Goal: Task Accomplishment & Management: Complete application form

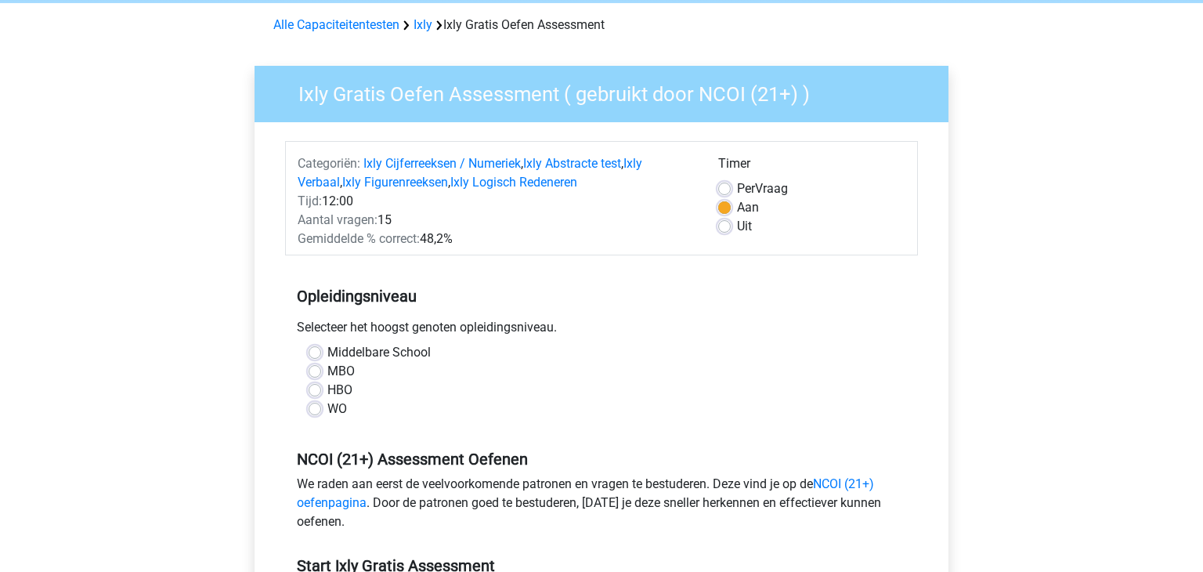
scroll to position [65, 0]
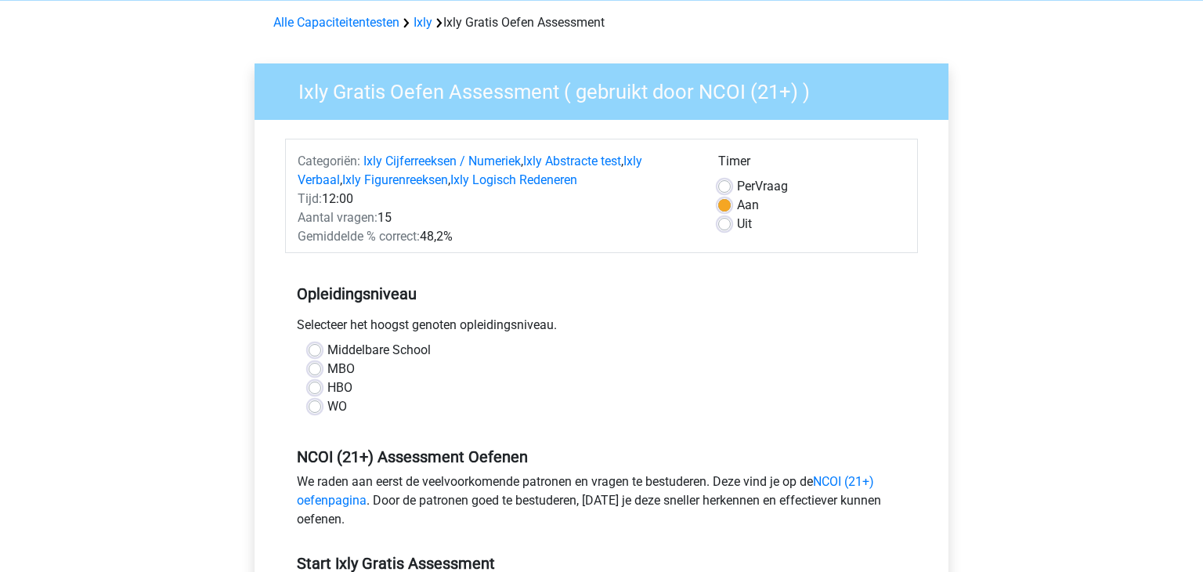
click at [327, 372] on label "MBO" at bounding box center [340, 369] width 27 height 19
click at [315, 372] on input "MBO" at bounding box center [315, 368] width 13 height 16
radio input "true"
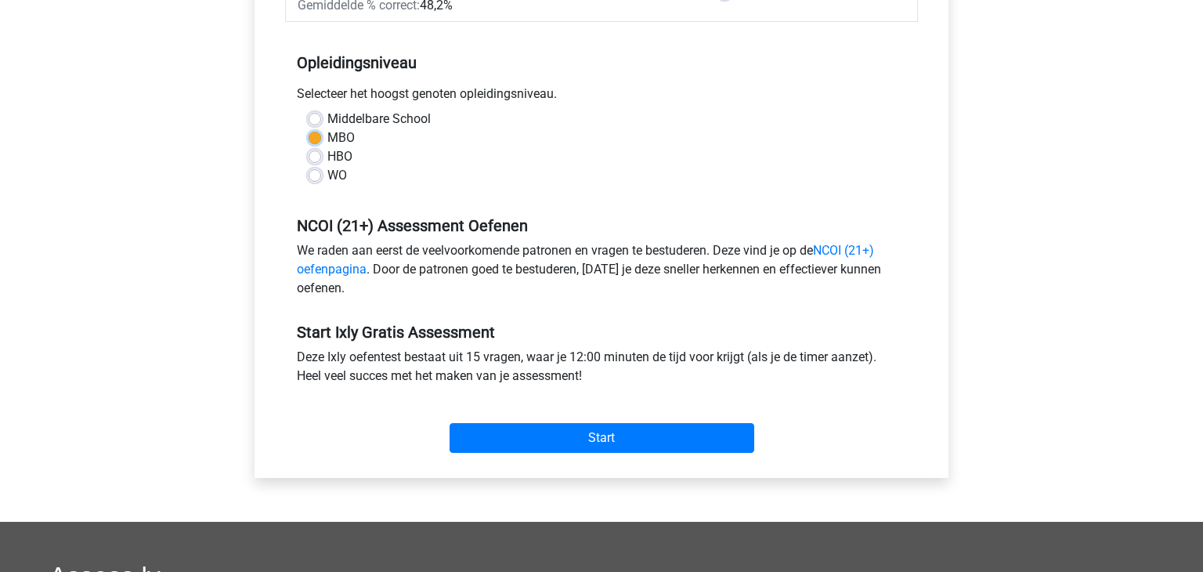
scroll to position [301, 0]
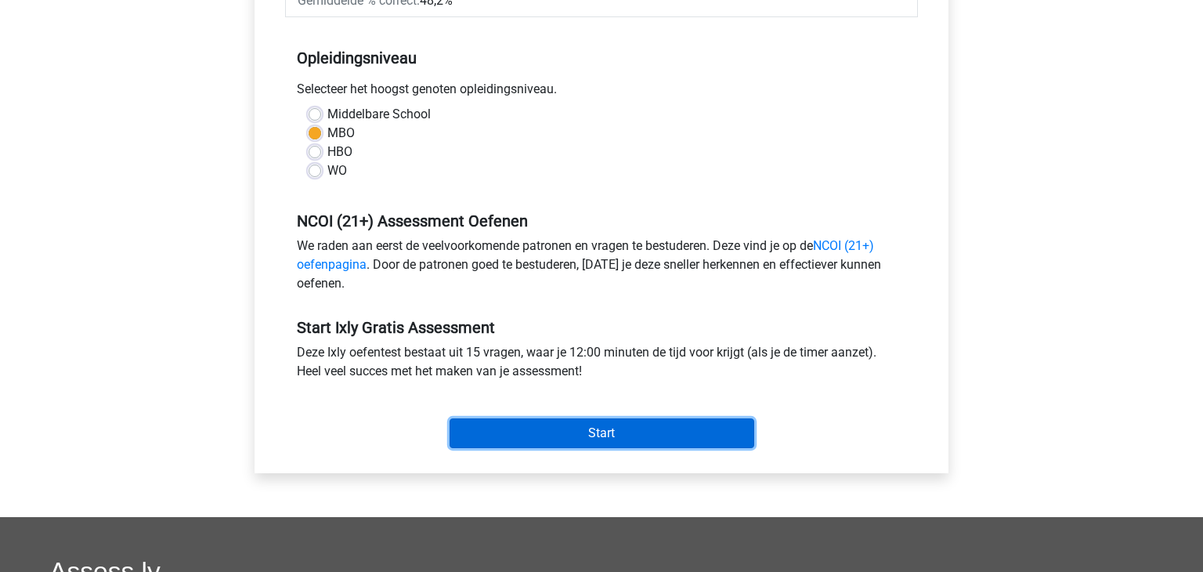
click at [488, 435] on input "Start" at bounding box center [602, 433] width 305 height 30
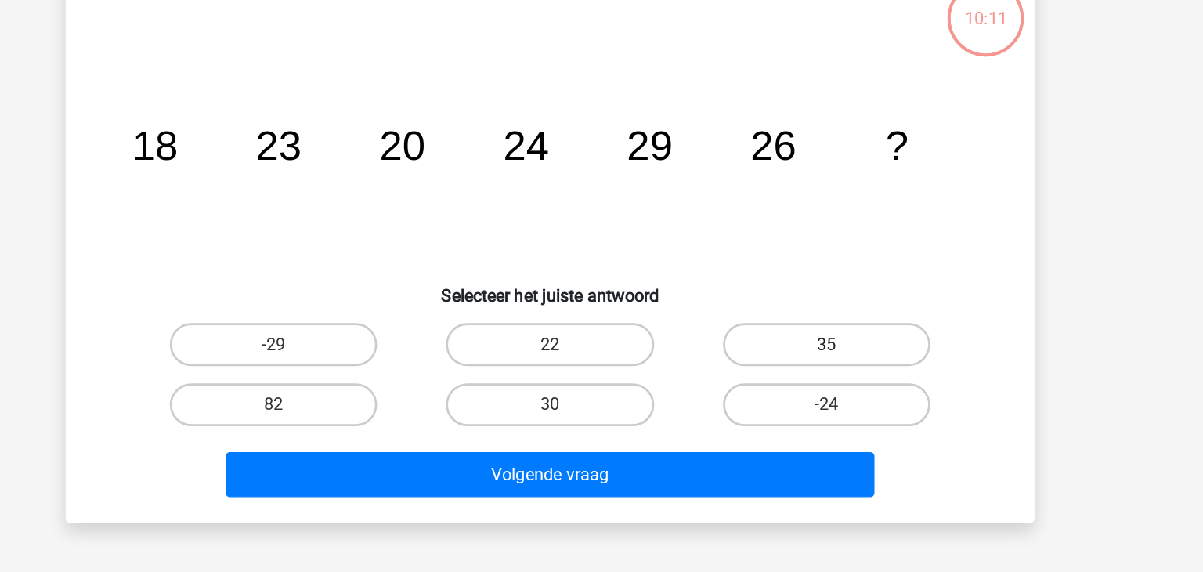
click at [797, 359] on label "35" at bounding box center [803, 357] width 151 height 31
click at [803, 359] on input "35" at bounding box center [808, 363] width 10 height 10
radio input "true"
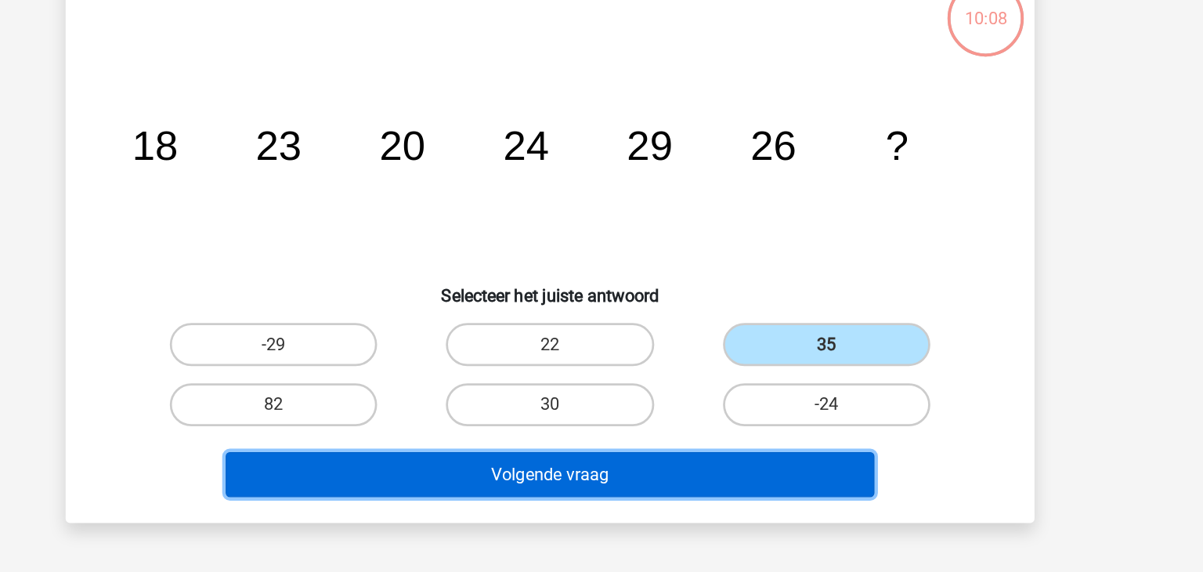
click at [586, 448] on button "Volgende vraag" at bounding box center [602, 452] width 474 height 33
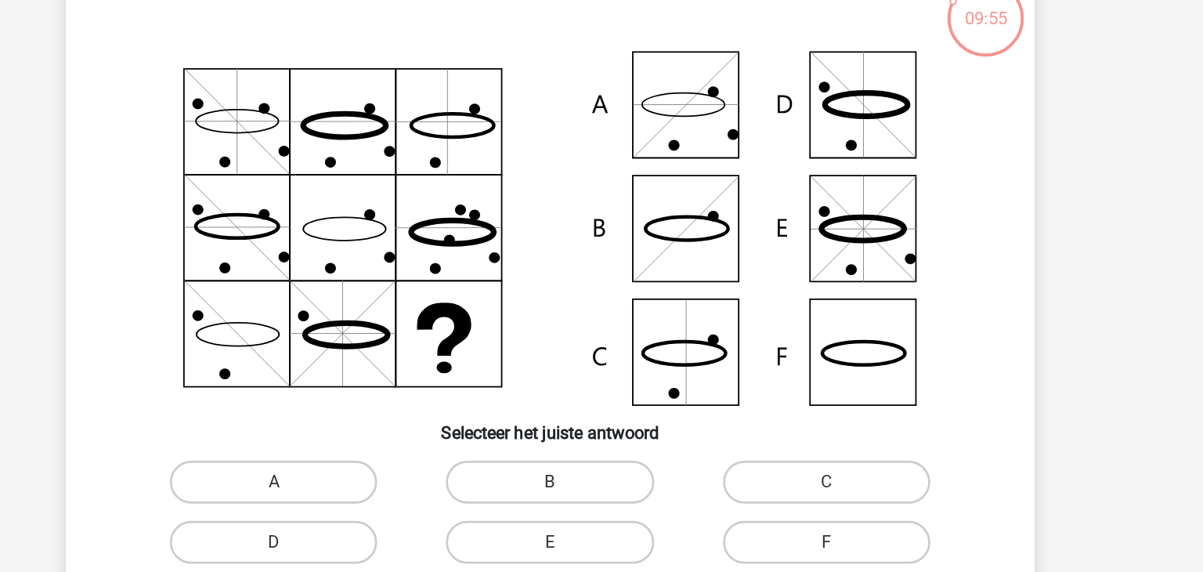
scroll to position [13, 0]
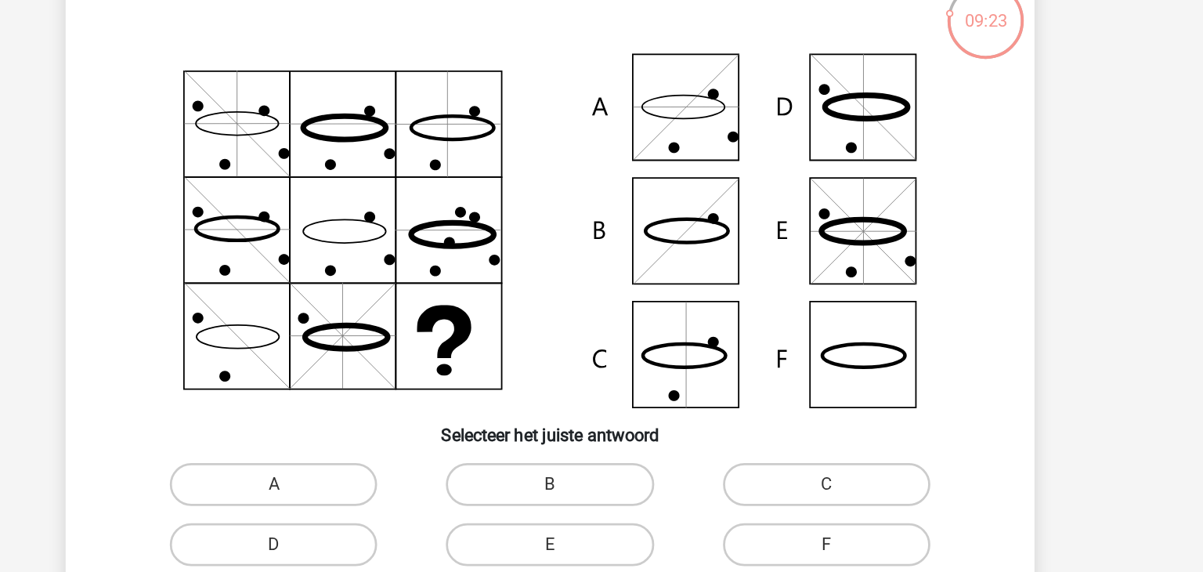
click at [693, 348] on icon at bounding box center [601, 261] width 631 height 258
click at [684, 357] on icon at bounding box center [700, 351] width 60 height 17
click at [773, 446] on label "C" at bounding box center [803, 445] width 151 height 31
click at [803, 446] on input "C" at bounding box center [808, 451] width 10 height 10
radio input "true"
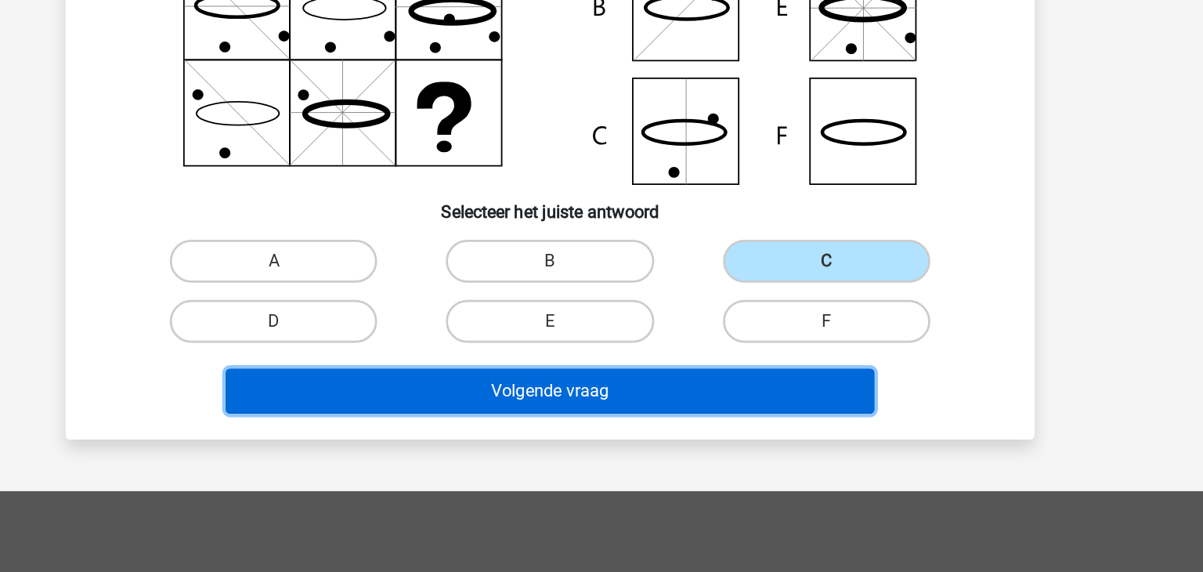
click at [475, 443] on button "Volgende vraag" at bounding box center [602, 439] width 474 height 33
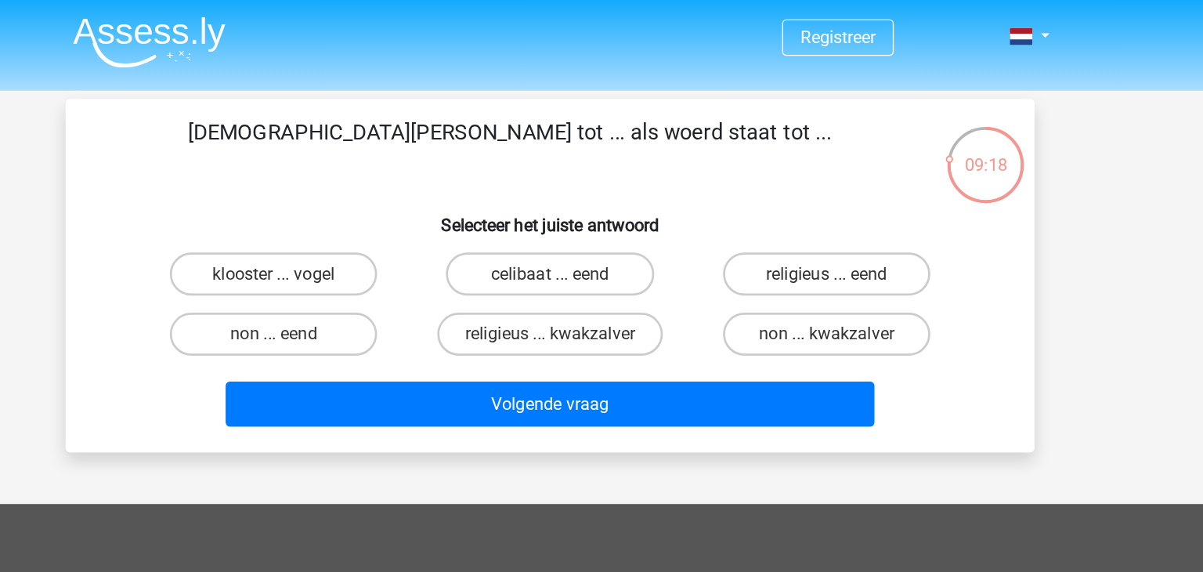
scroll to position [0, 0]
click at [406, 247] on input "non ... eend" at bounding box center [405, 249] width 10 height 10
radio input "true"
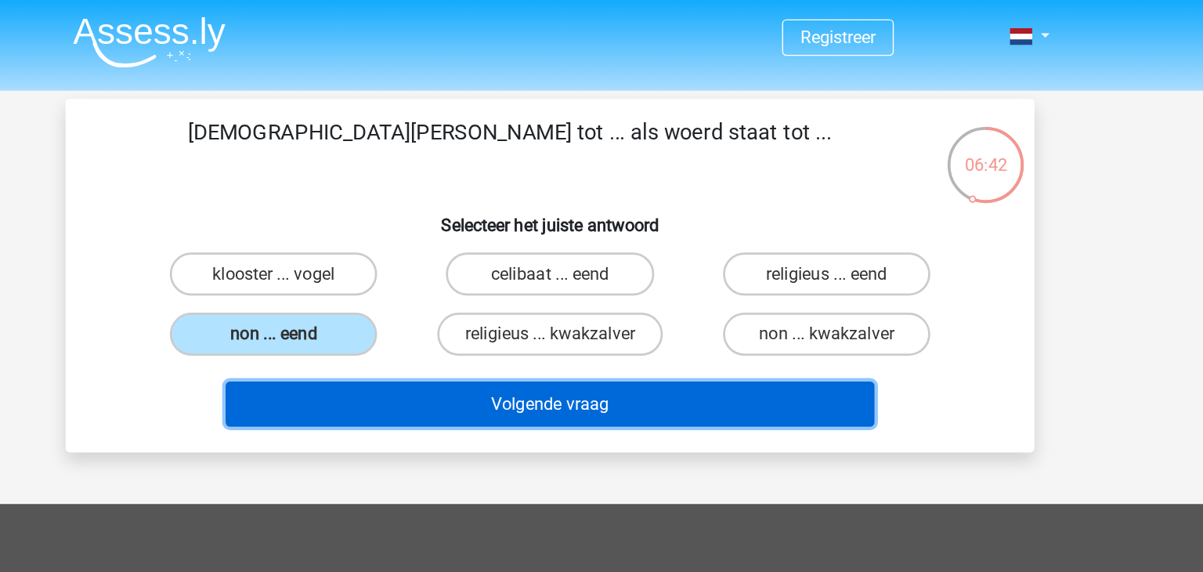
click at [627, 298] on button "Volgende vraag" at bounding box center [602, 294] width 474 height 33
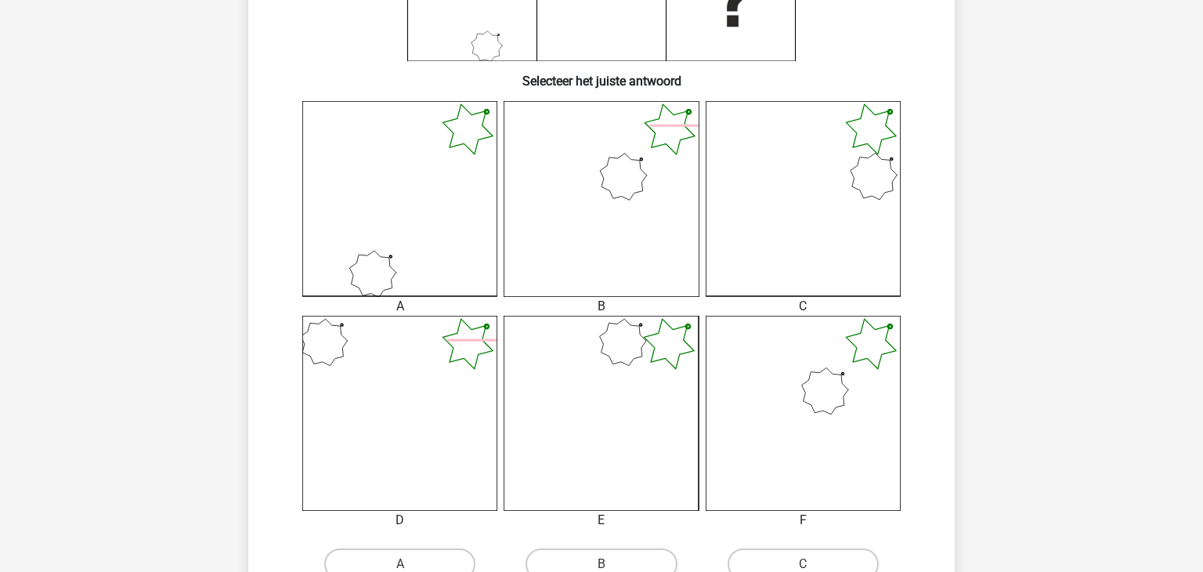
scroll to position [347, 0]
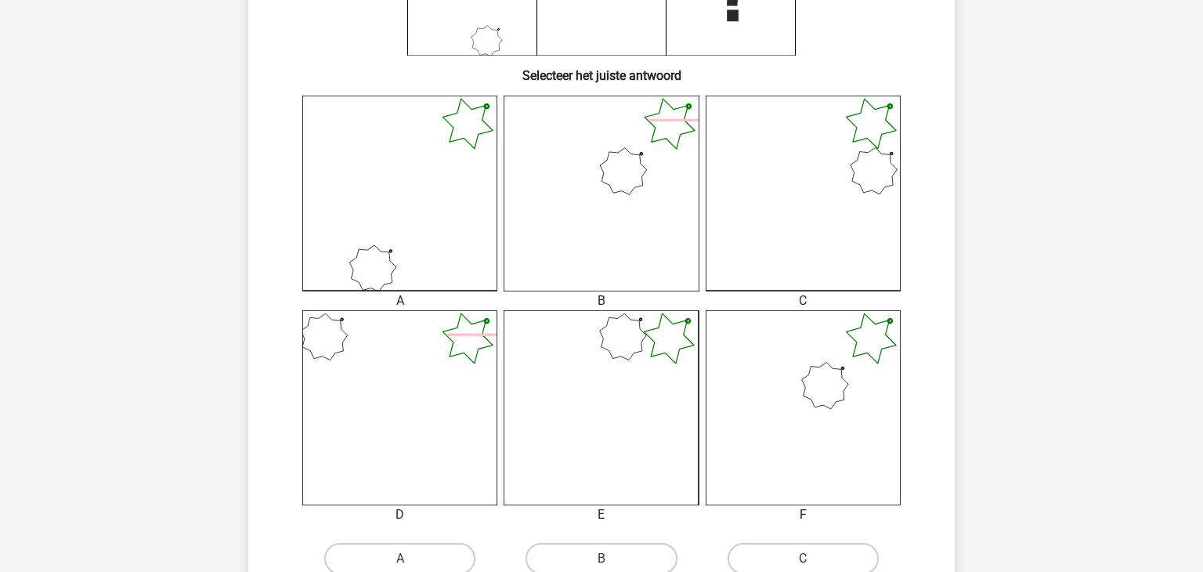
click at [824, 421] on icon at bounding box center [803, 407] width 195 height 195
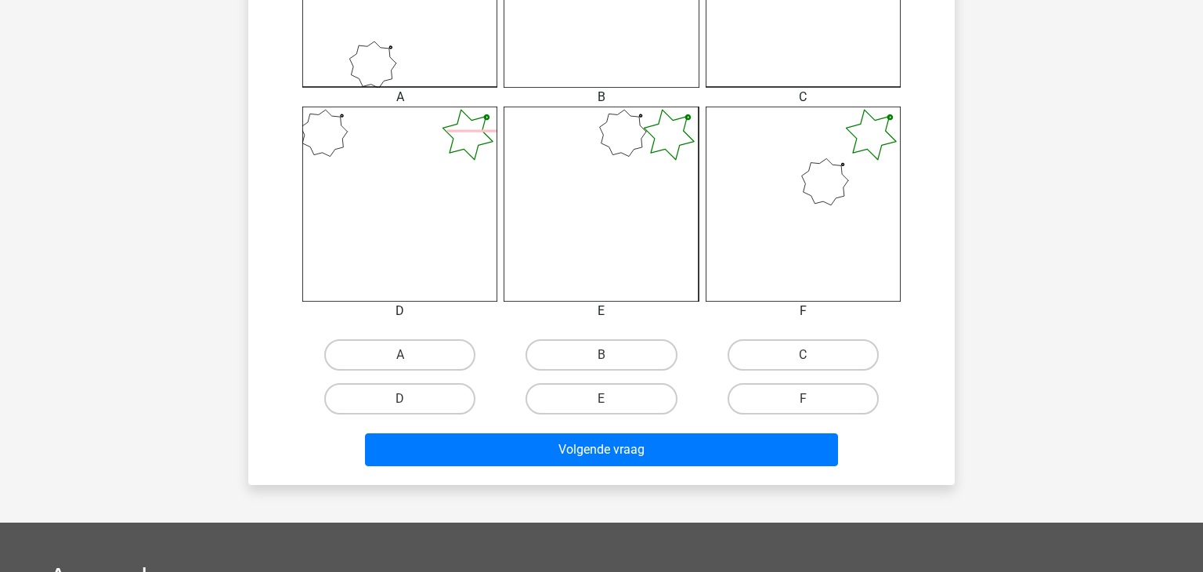
scroll to position [558, 0]
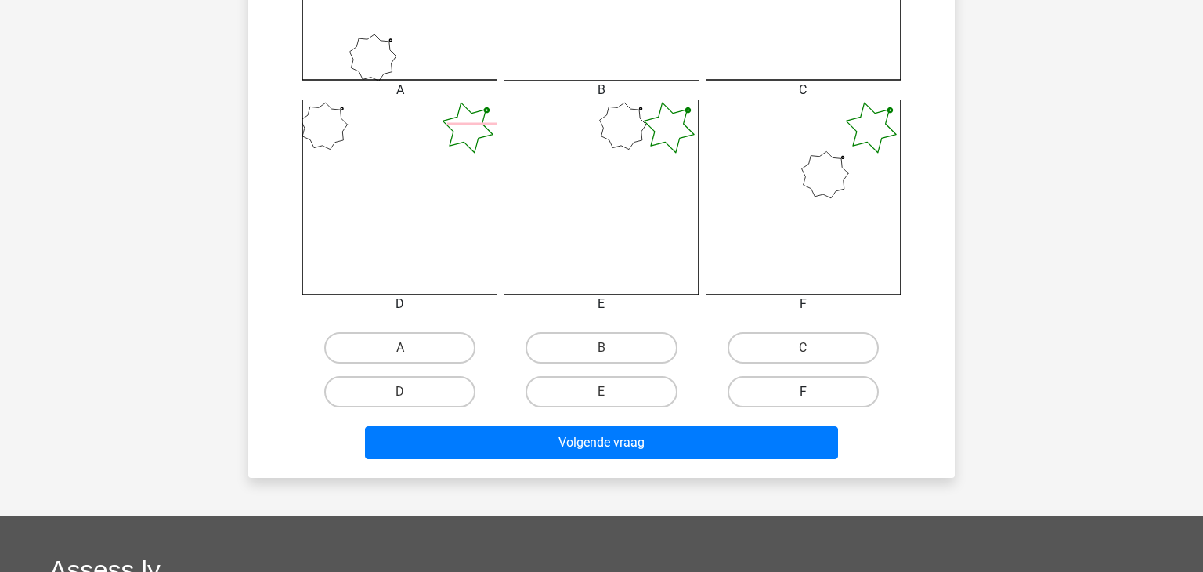
click at [820, 395] on label "F" at bounding box center [803, 391] width 151 height 31
click at [813, 395] on input "F" at bounding box center [808, 397] width 10 height 10
radio input "true"
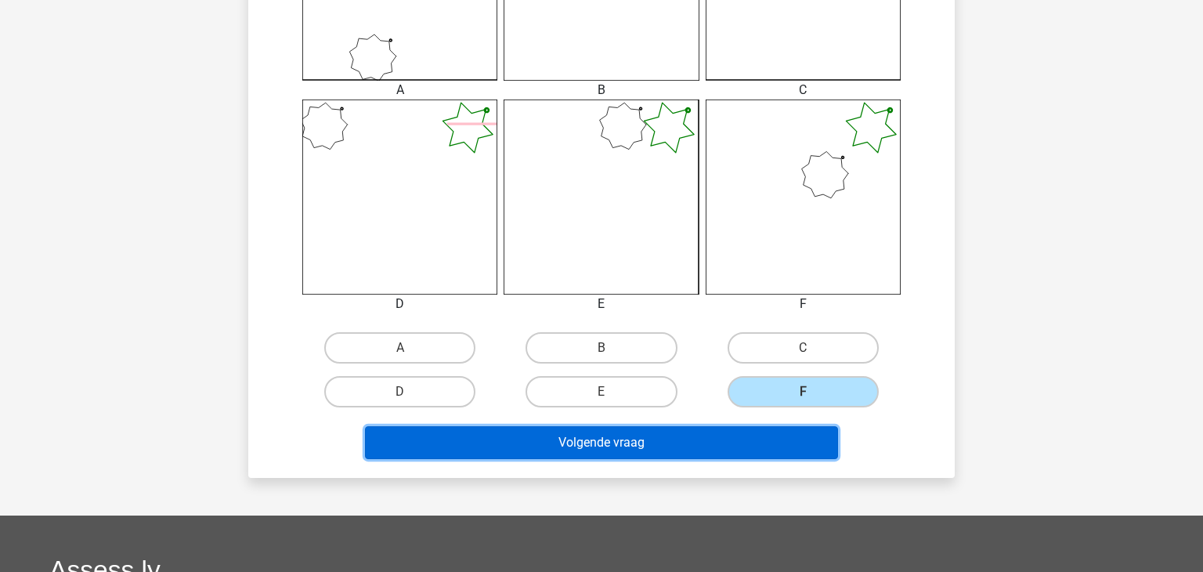
click at [724, 444] on button "Volgende vraag" at bounding box center [602, 442] width 474 height 33
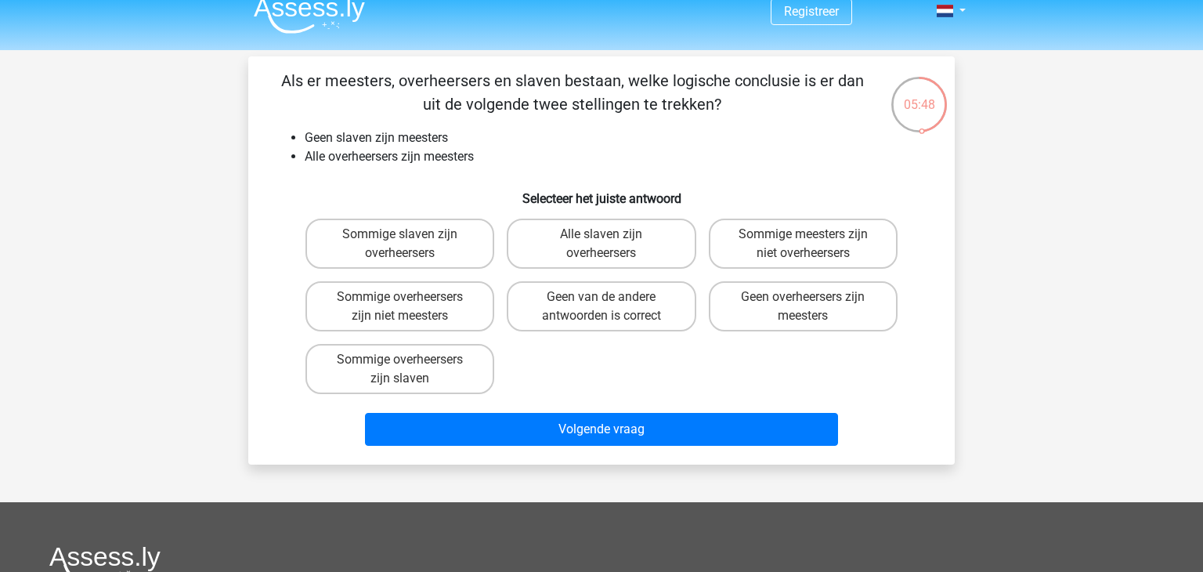
scroll to position [0, 0]
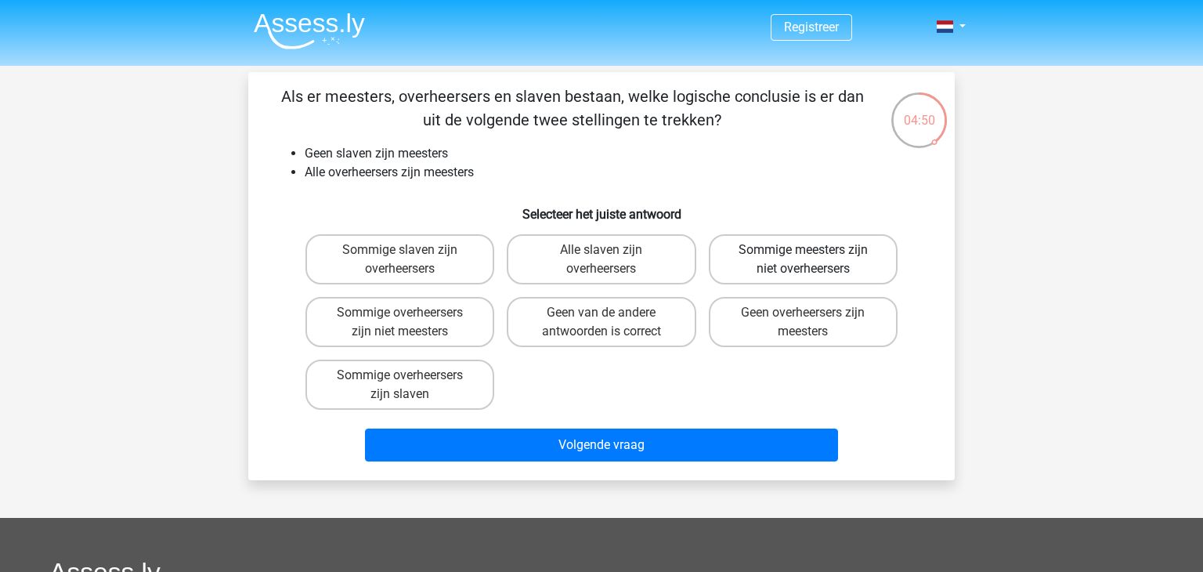
click at [849, 263] on label "Sommige meesters zijn niet overheersers" at bounding box center [803, 259] width 189 height 50
click at [813, 260] on input "Sommige meesters zijn niet overheersers" at bounding box center [808, 255] width 10 height 10
radio input "true"
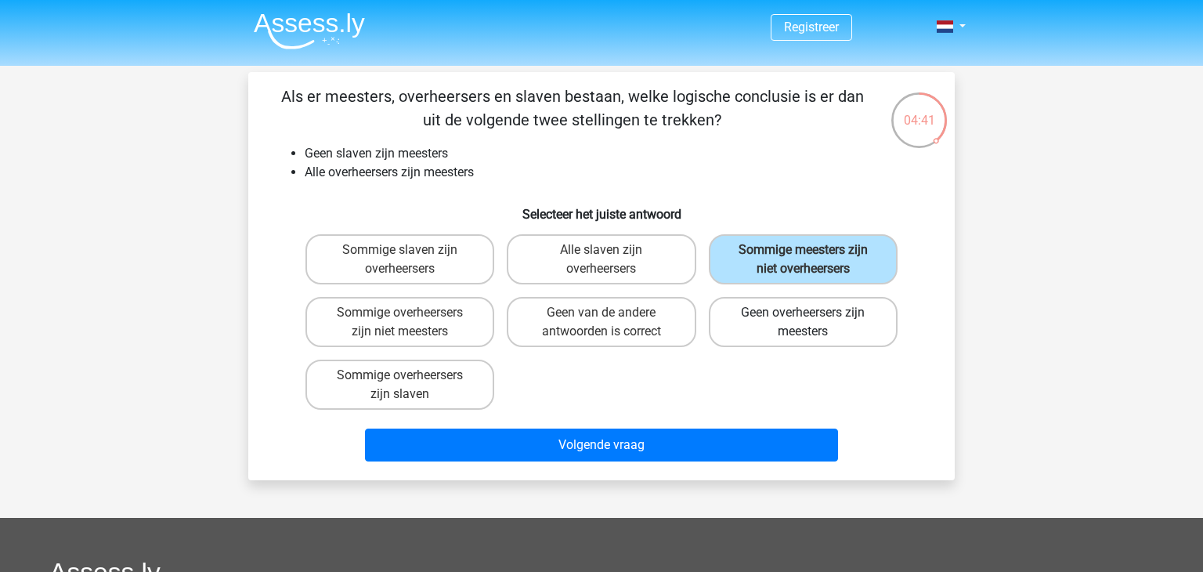
click at [862, 338] on label "Geen overheersers zijn meesters" at bounding box center [803, 322] width 189 height 50
click at [813, 323] on input "Geen overheersers zijn meesters" at bounding box center [808, 318] width 10 height 10
radio input "true"
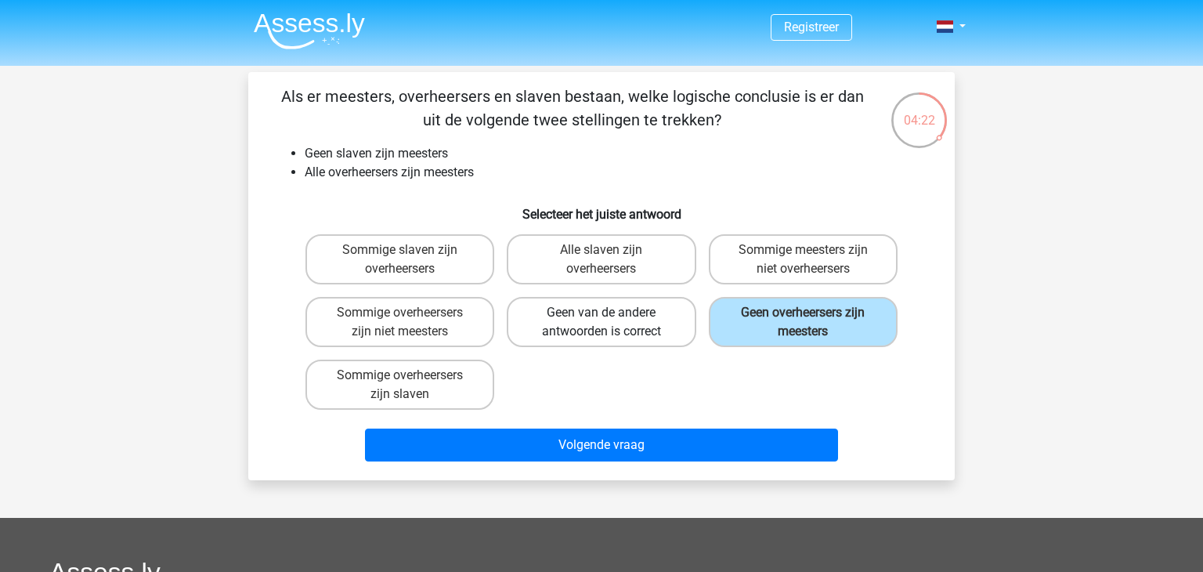
click at [640, 323] on label "Geen van de andere antwoorden is correct" at bounding box center [601, 322] width 189 height 50
click at [612, 323] on input "Geen van de andere antwoorden is correct" at bounding box center [607, 318] width 10 height 10
radio input "true"
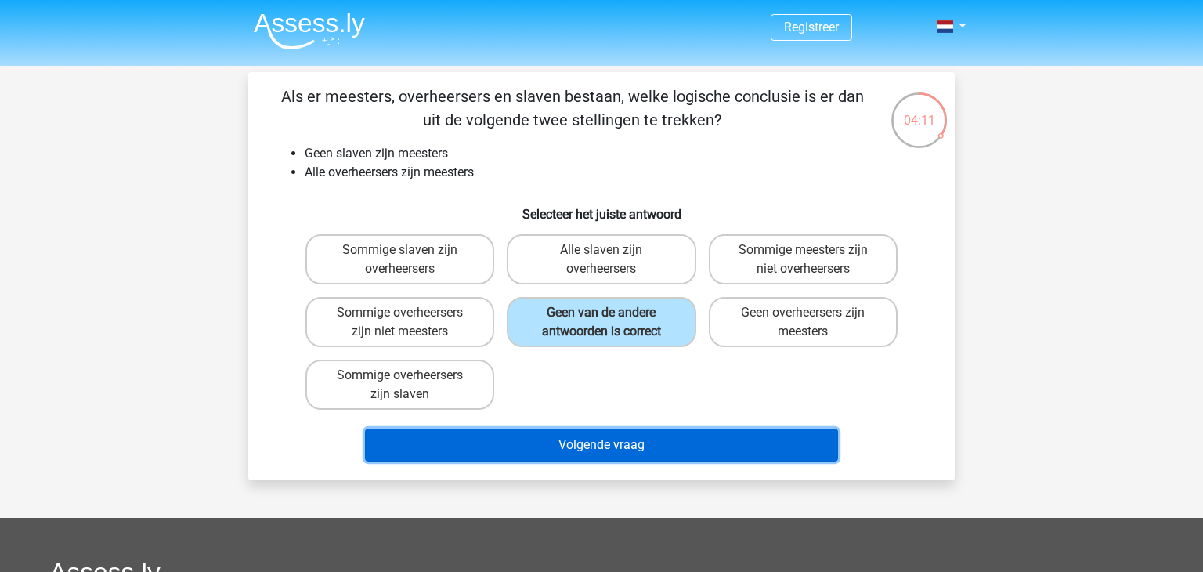
click at [741, 459] on button "Volgende vraag" at bounding box center [602, 444] width 474 height 33
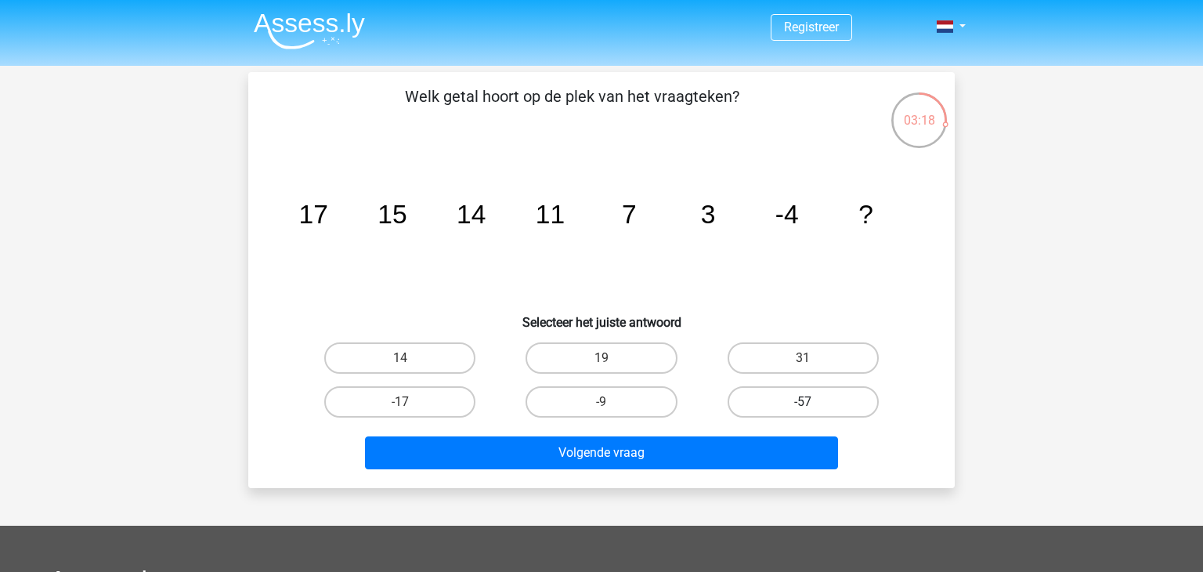
click at [809, 395] on label "-57" at bounding box center [803, 401] width 151 height 31
click at [809, 402] on input "-57" at bounding box center [808, 407] width 10 height 10
radio input "true"
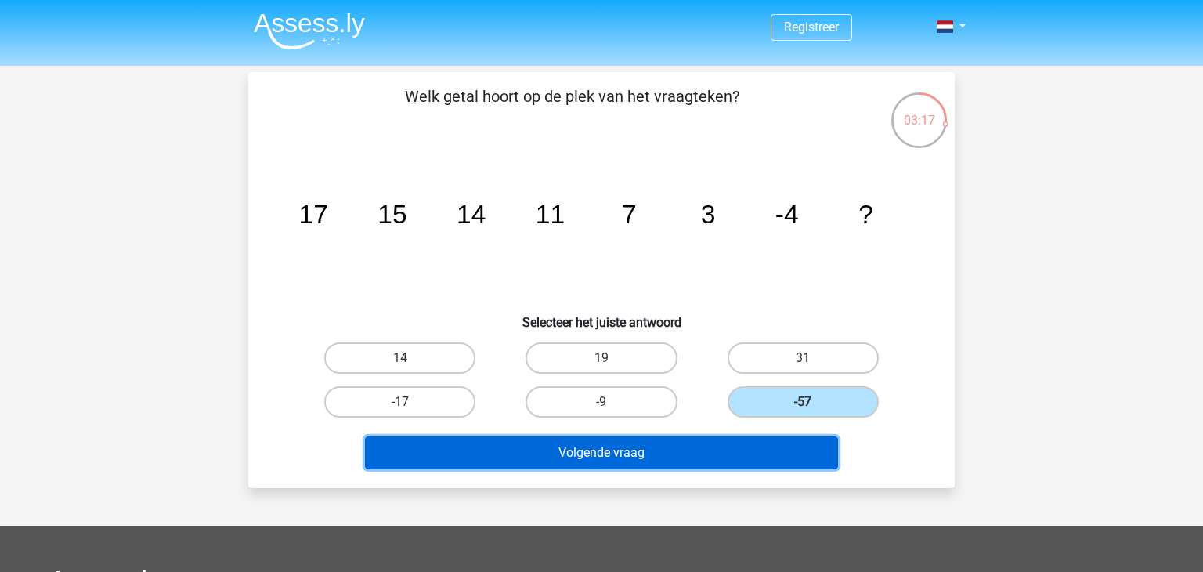
click at [696, 452] on button "Volgende vraag" at bounding box center [602, 452] width 474 height 33
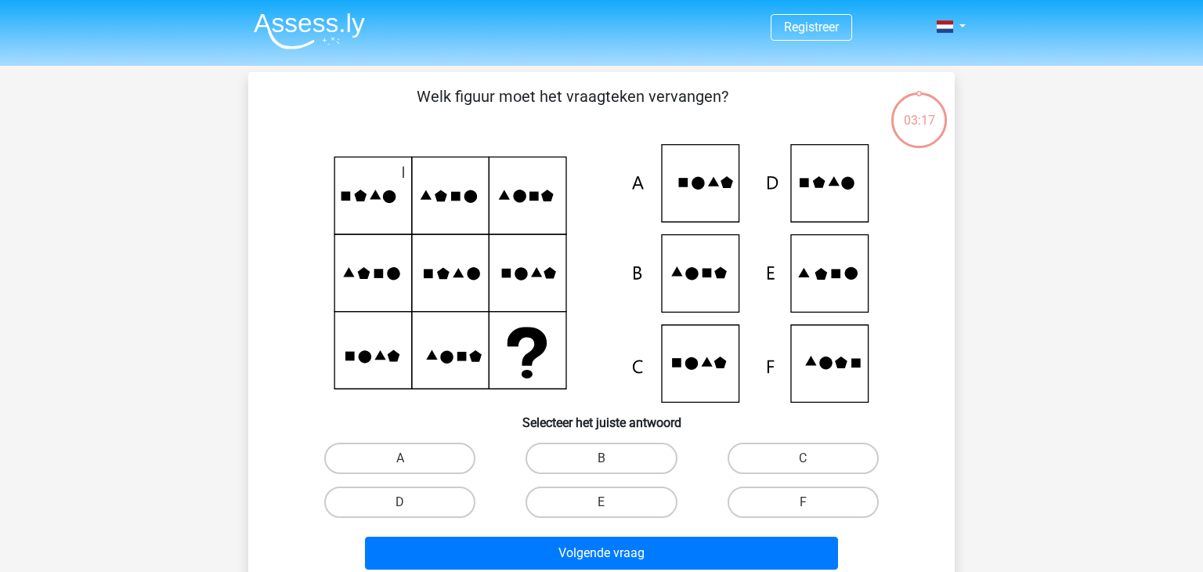
scroll to position [72, 0]
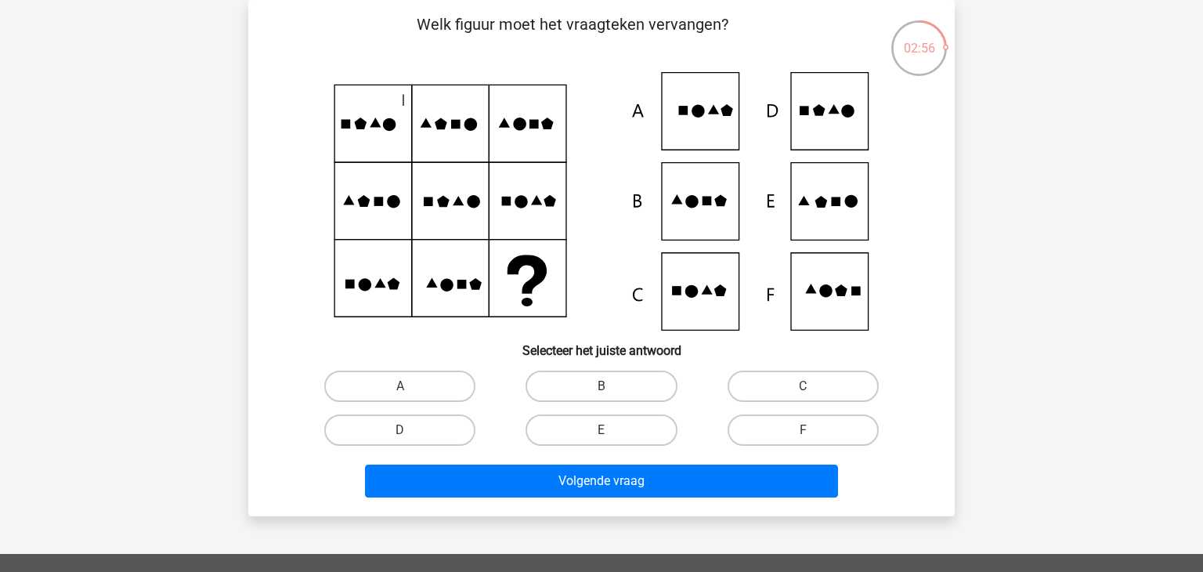
click at [855, 206] on icon at bounding box center [851, 201] width 13 height 13
click at [829, 216] on icon at bounding box center [601, 201] width 631 height 258
click at [599, 431] on label "E" at bounding box center [601, 429] width 151 height 31
click at [602, 431] on input "E" at bounding box center [607, 435] width 10 height 10
radio input "true"
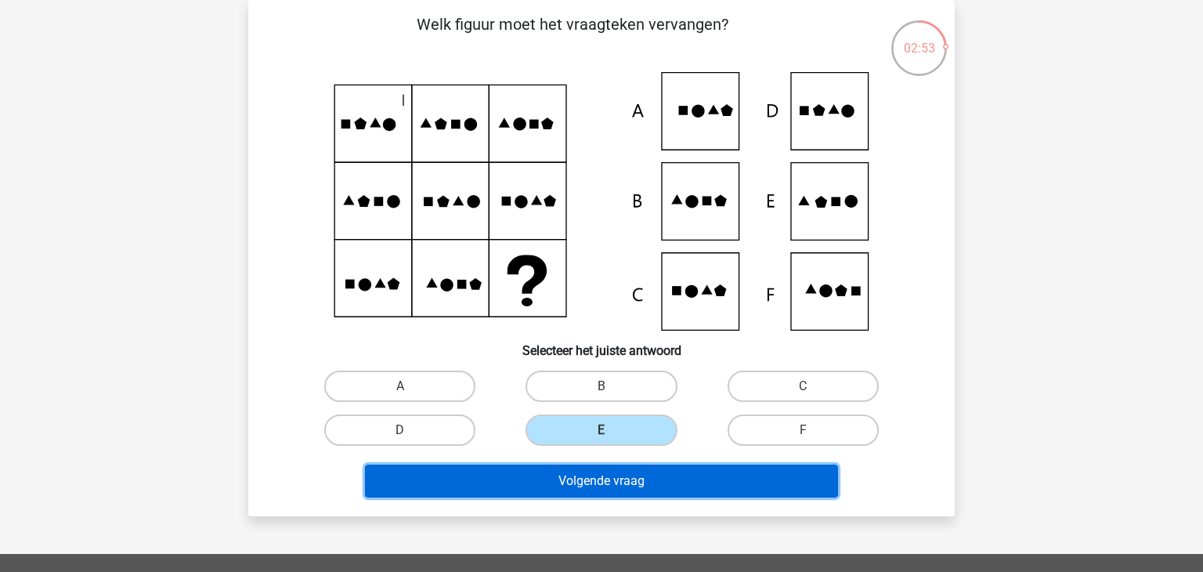
click at [702, 488] on button "Volgende vraag" at bounding box center [602, 480] width 474 height 33
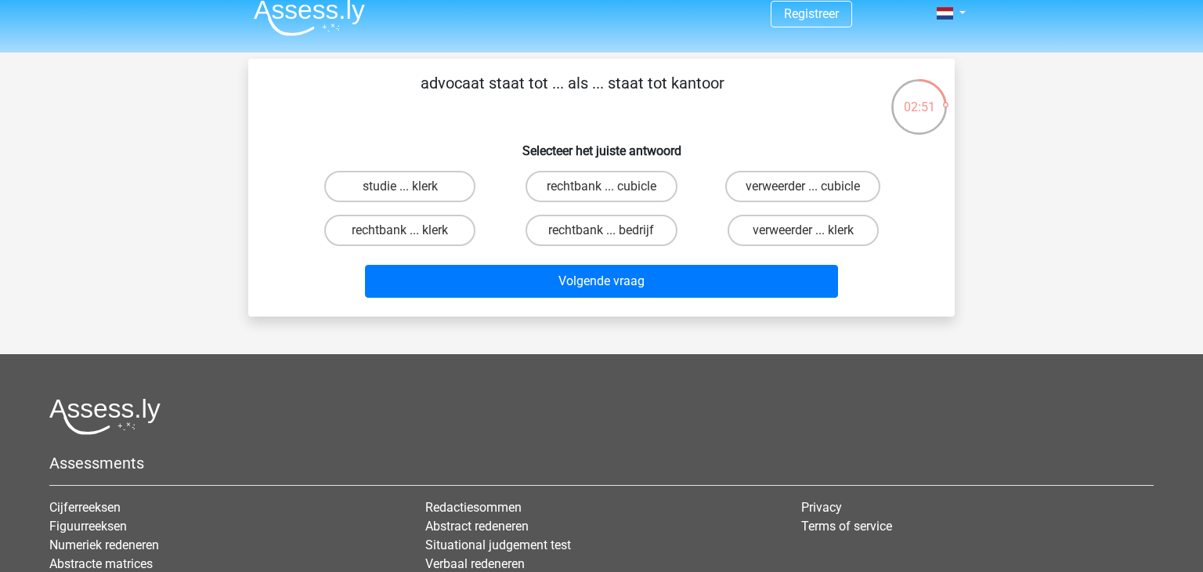
scroll to position [0, 0]
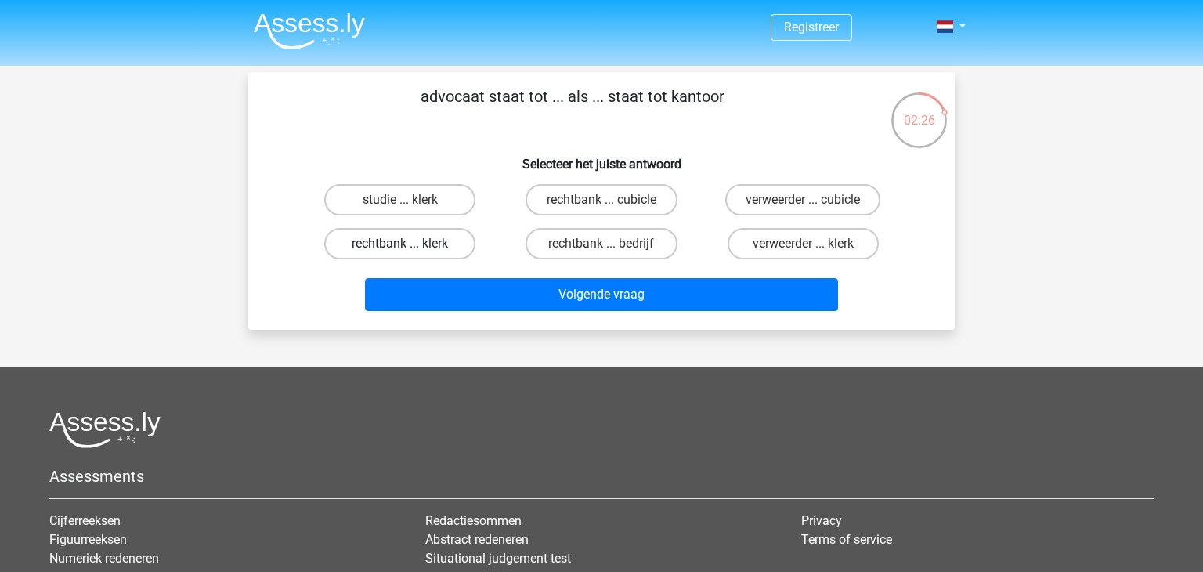
click at [393, 241] on label "rechtbank ... klerk" at bounding box center [399, 243] width 151 height 31
click at [400, 244] on input "rechtbank ... klerk" at bounding box center [405, 249] width 10 height 10
radio input "true"
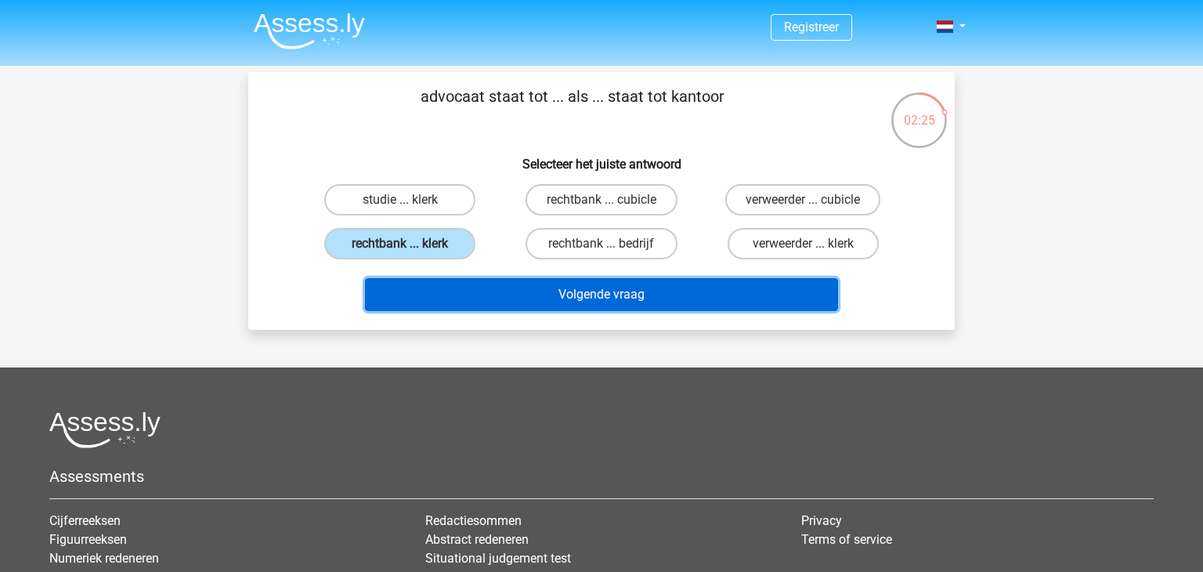
click at [608, 296] on button "Volgende vraag" at bounding box center [602, 294] width 474 height 33
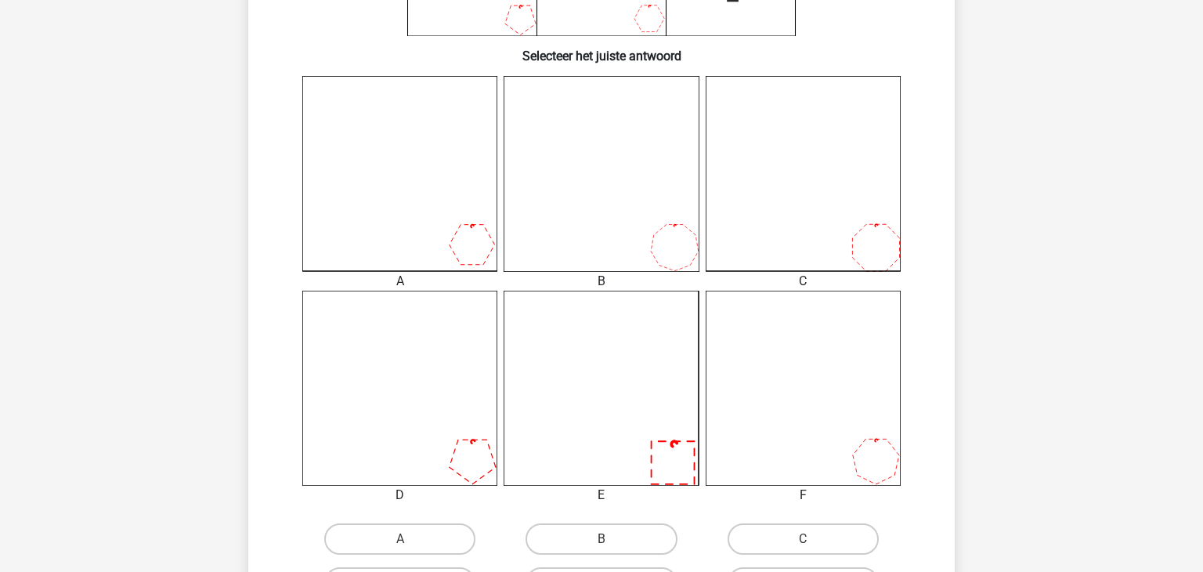
scroll to position [362, 0]
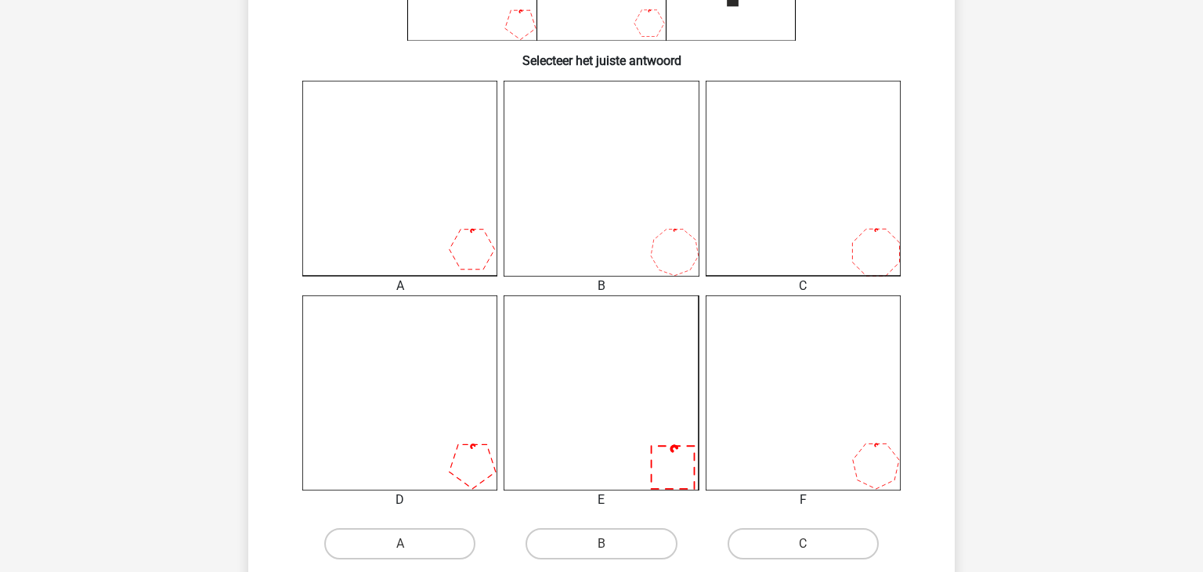
click at [650, 445] on icon at bounding box center [601, 392] width 195 height 195
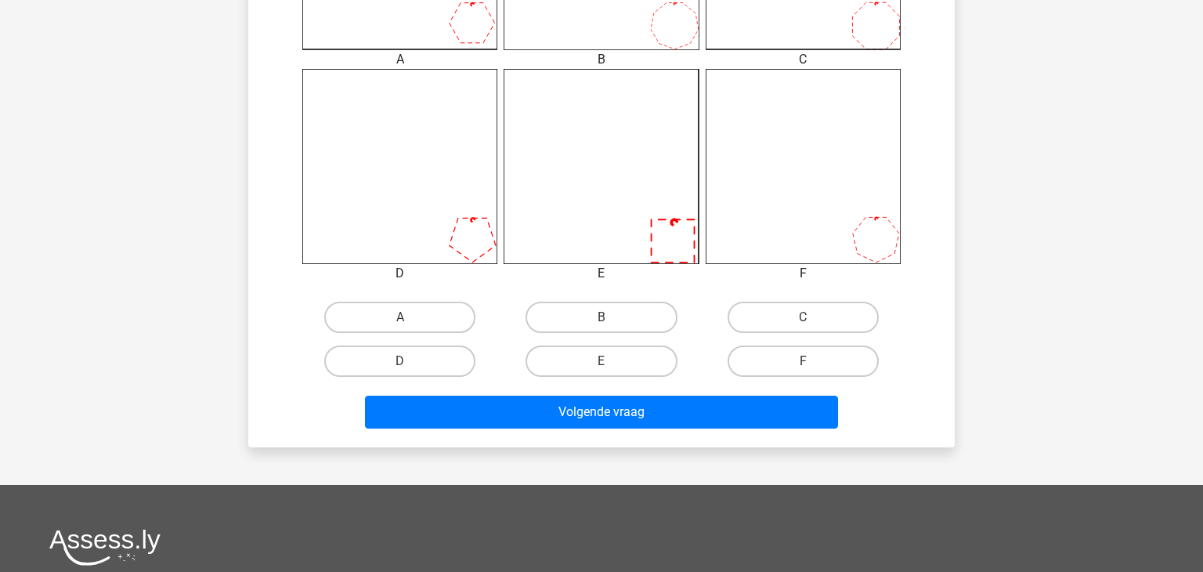
scroll to position [595, 0]
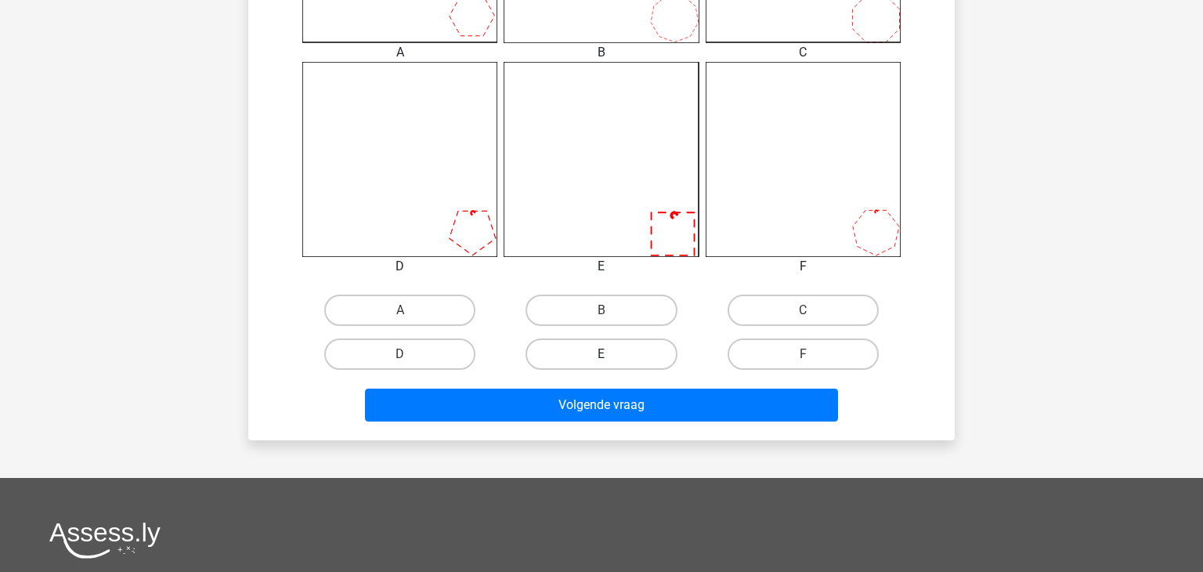
click at [625, 359] on label "E" at bounding box center [601, 353] width 151 height 31
click at [612, 359] on input "E" at bounding box center [607, 359] width 10 height 10
radio input "true"
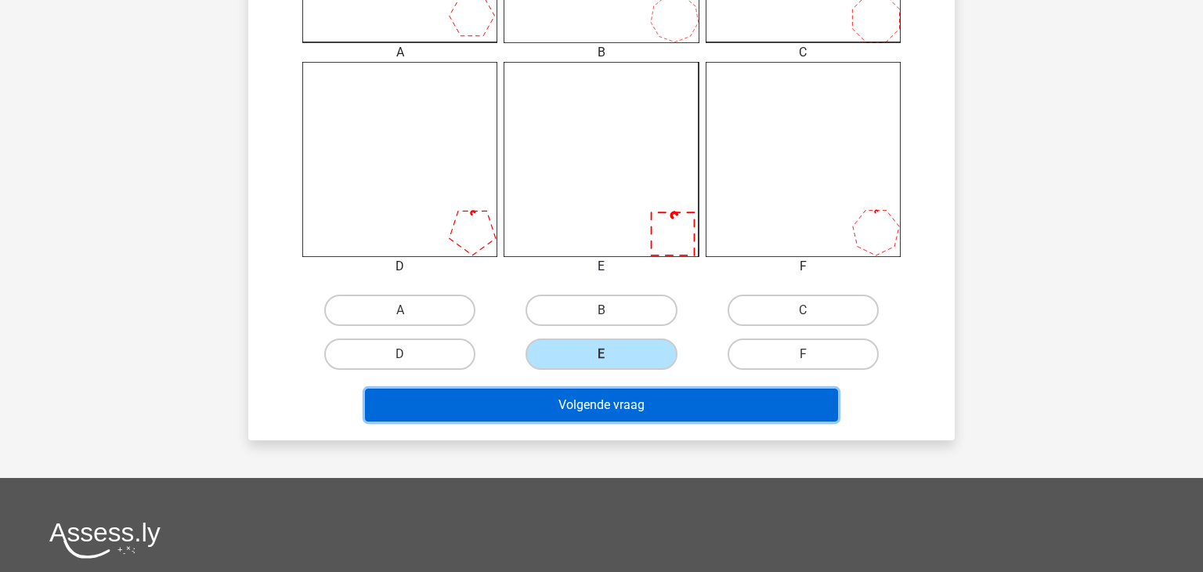
click at [742, 401] on button "Volgende vraag" at bounding box center [602, 404] width 474 height 33
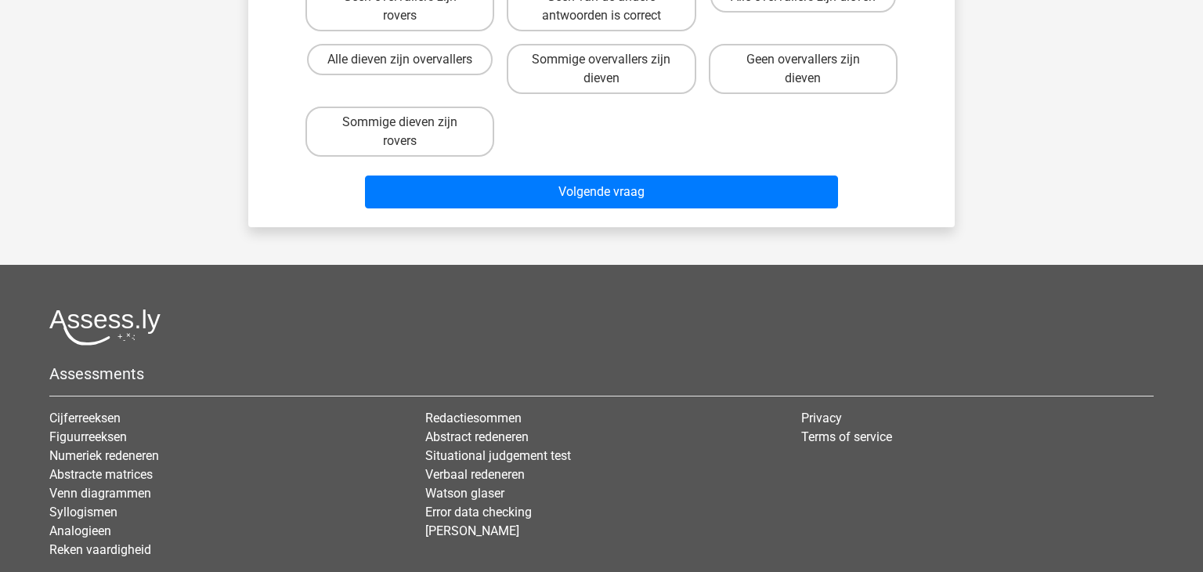
scroll to position [72, 0]
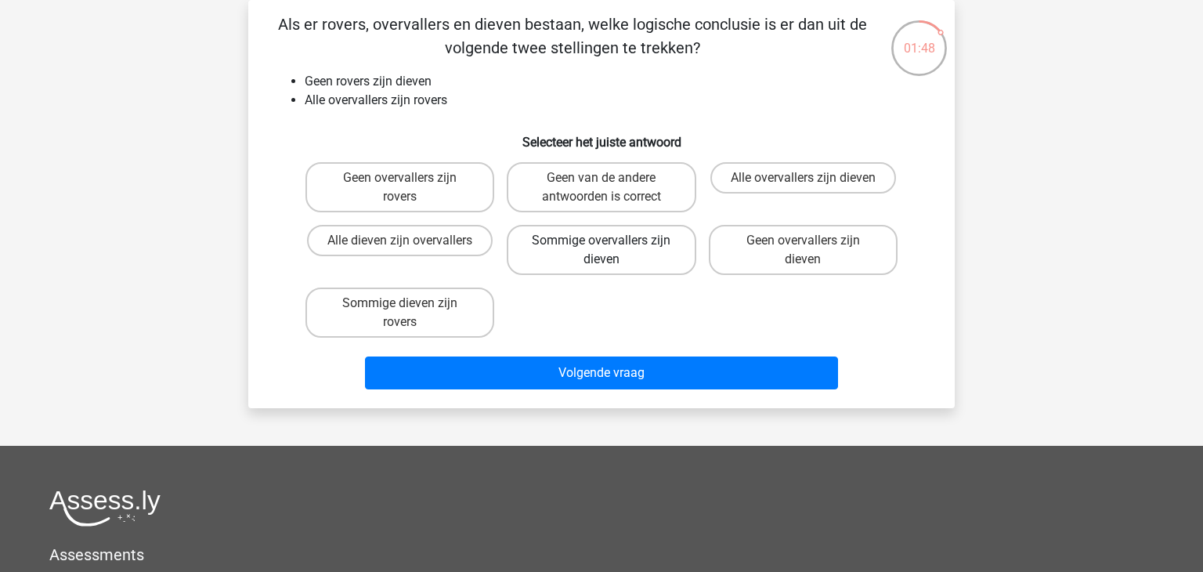
click at [596, 261] on label "Sommige overvallers zijn dieven" at bounding box center [601, 250] width 189 height 50
click at [602, 251] on input "Sommige overvallers zijn dieven" at bounding box center [607, 245] width 10 height 10
radio input "true"
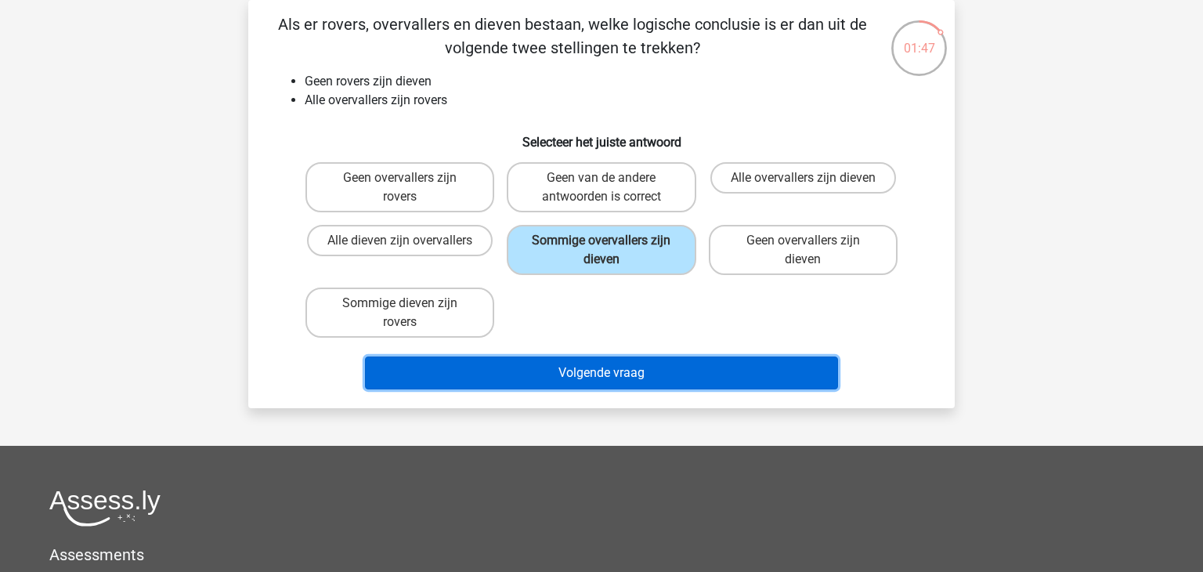
click at [641, 370] on button "Volgende vraag" at bounding box center [602, 372] width 474 height 33
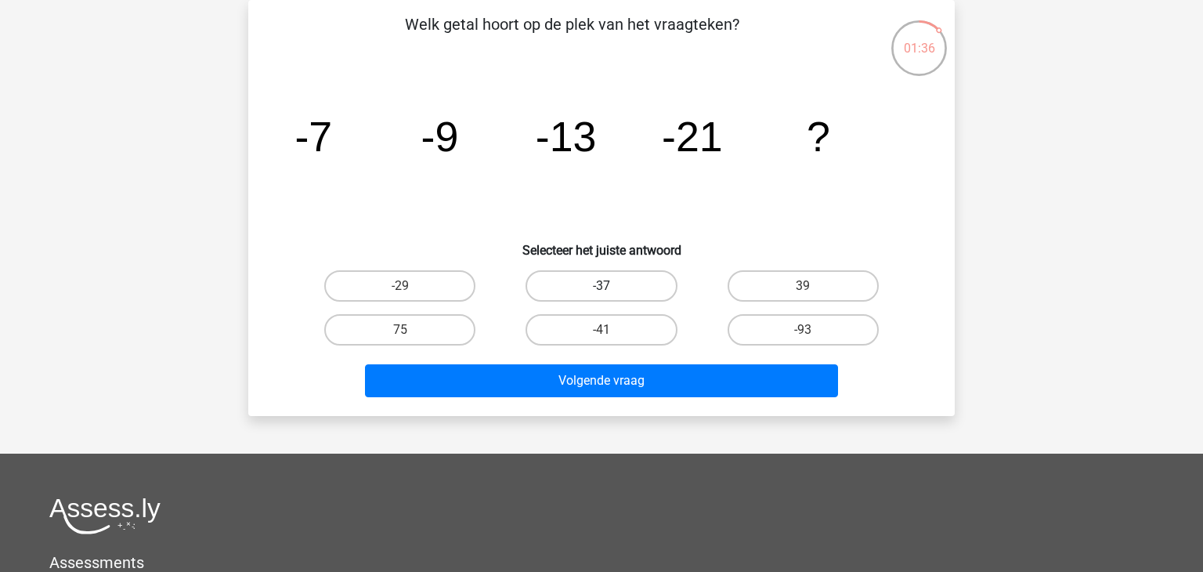
click at [638, 282] on label "-37" at bounding box center [601, 285] width 151 height 31
click at [612, 286] on input "-37" at bounding box center [607, 291] width 10 height 10
radio input "true"
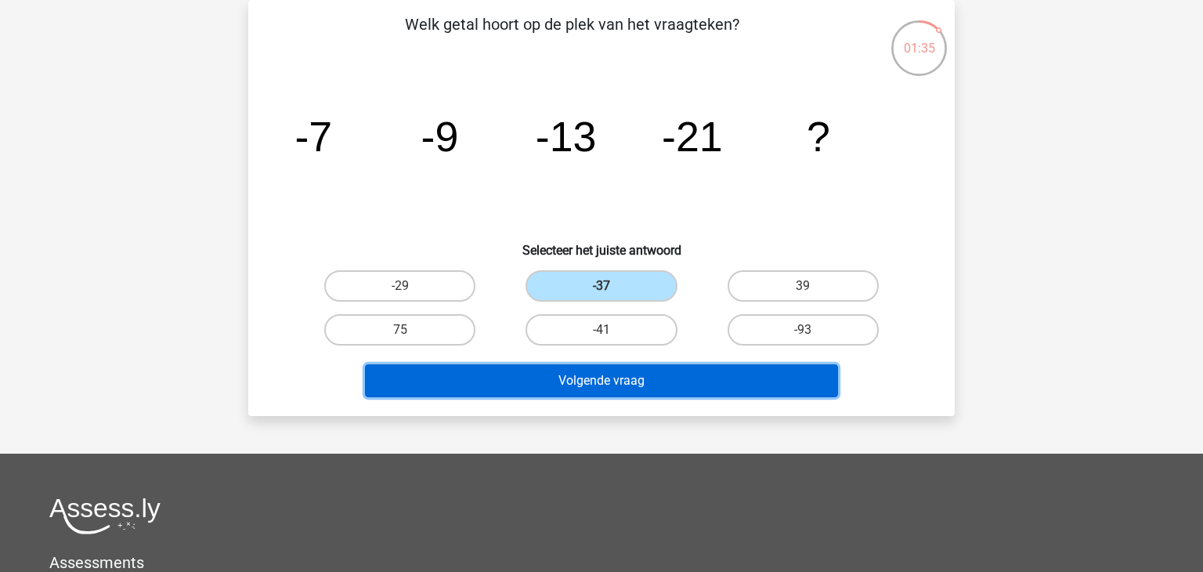
click at [655, 378] on button "Volgende vraag" at bounding box center [602, 380] width 474 height 33
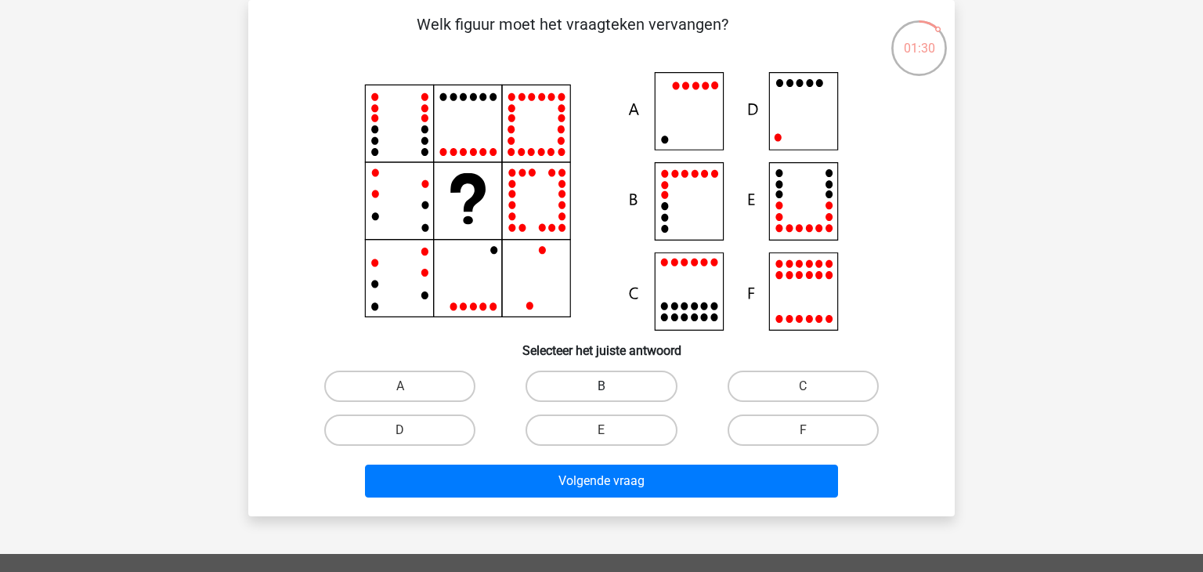
click at [630, 382] on label "B" at bounding box center [601, 385] width 151 height 31
click at [612, 386] on input "B" at bounding box center [607, 391] width 10 height 10
radio input "true"
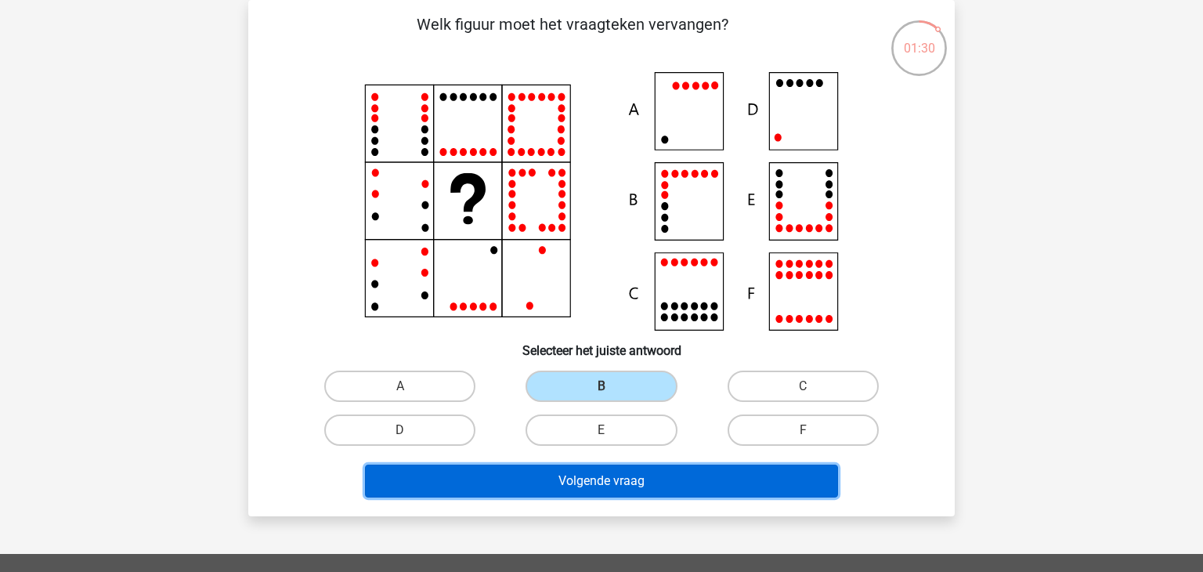
click at [714, 480] on button "Volgende vraag" at bounding box center [602, 480] width 474 height 33
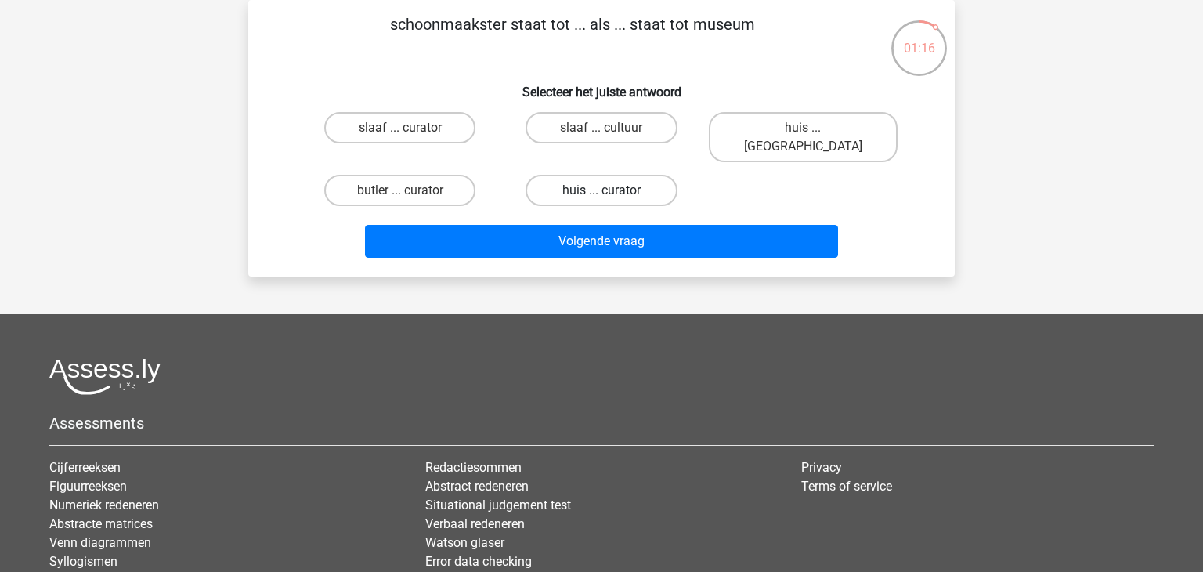
click at [623, 177] on label "huis ... curator" at bounding box center [601, 190] width 151 height 31
click at [612, 190] on input "huis ... curator" at bounding box center [607, 195] width 10 height 10
radio input "true"
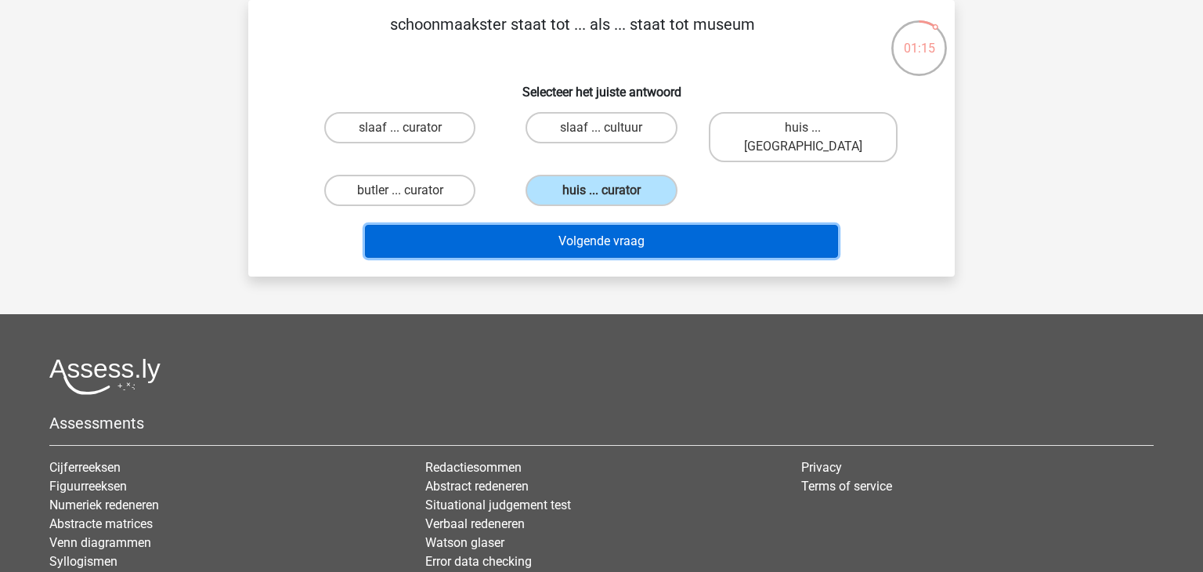
click at [658, 225] on button "Volgende vraag" at bounding box center [602, 241] width 474 height 33
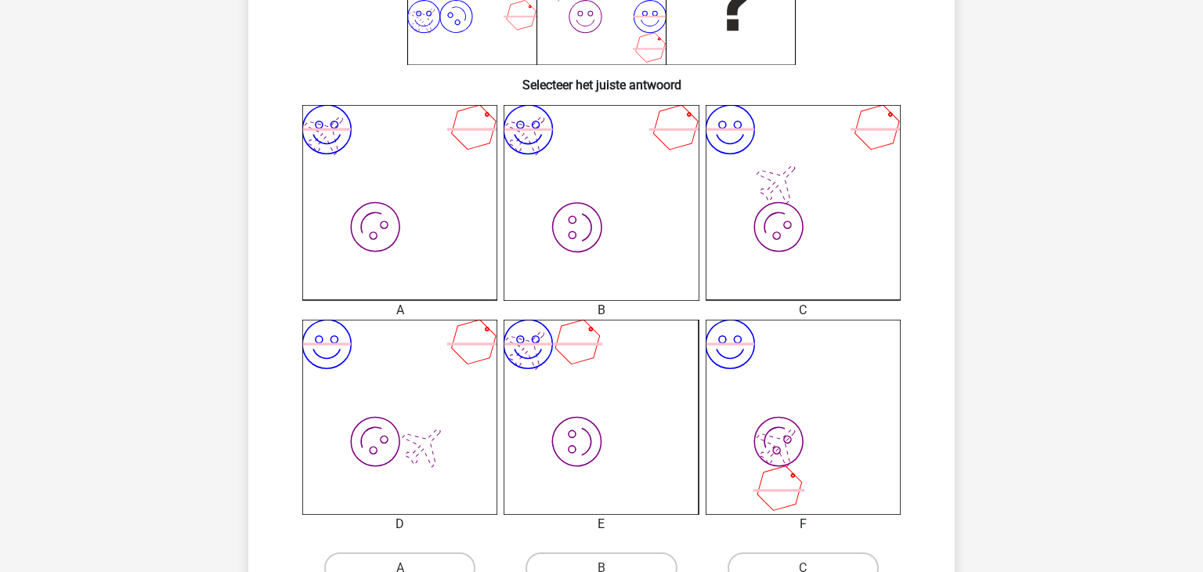
scroll to position [370, 0]
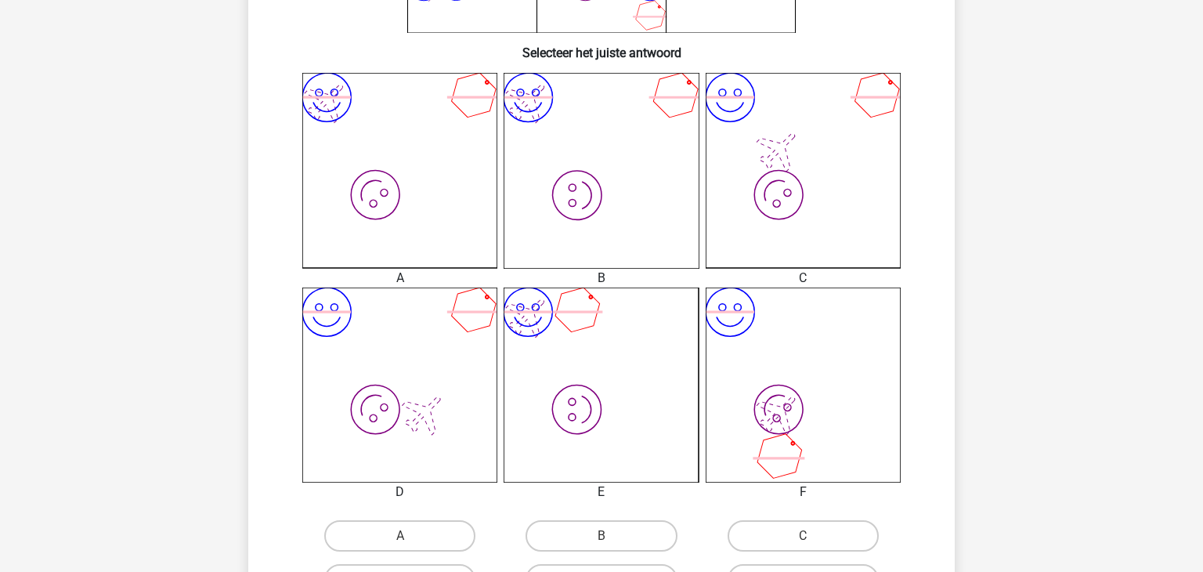
click at [657, 398] on icon "image/svg+xml image/svg+xml" at bounding box center [601, 384] width 195 height 195
click at [608, 538] on input "B" at bounding box center [607, 541] width 10 height 10
radio input "true"
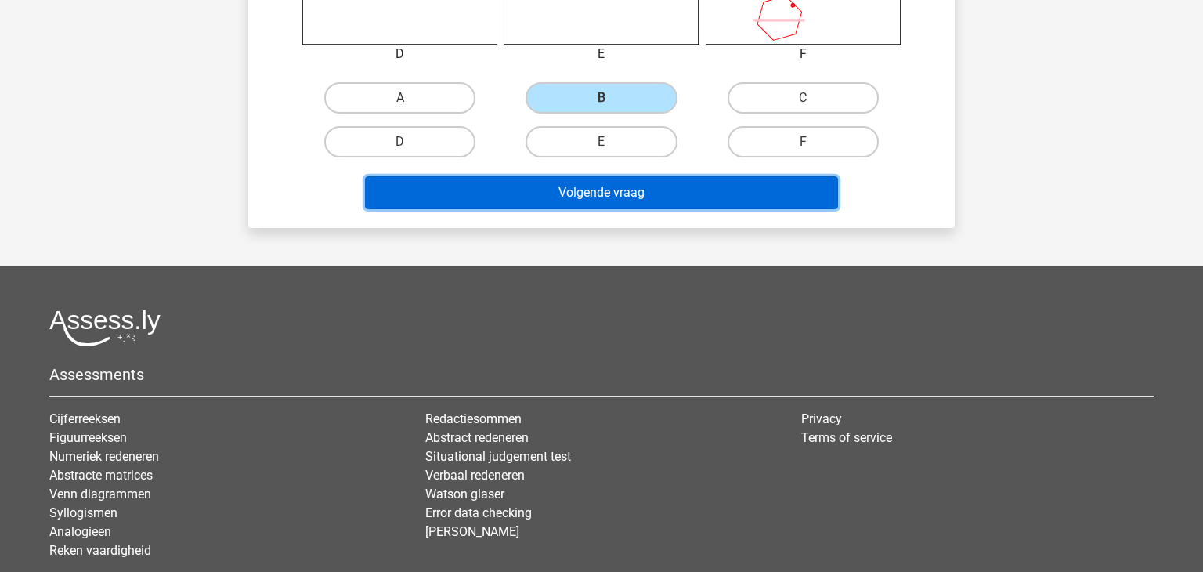
click at [673, 182] on button "Volgende vraag" at bounding box center [602, 192] width 474 height 33
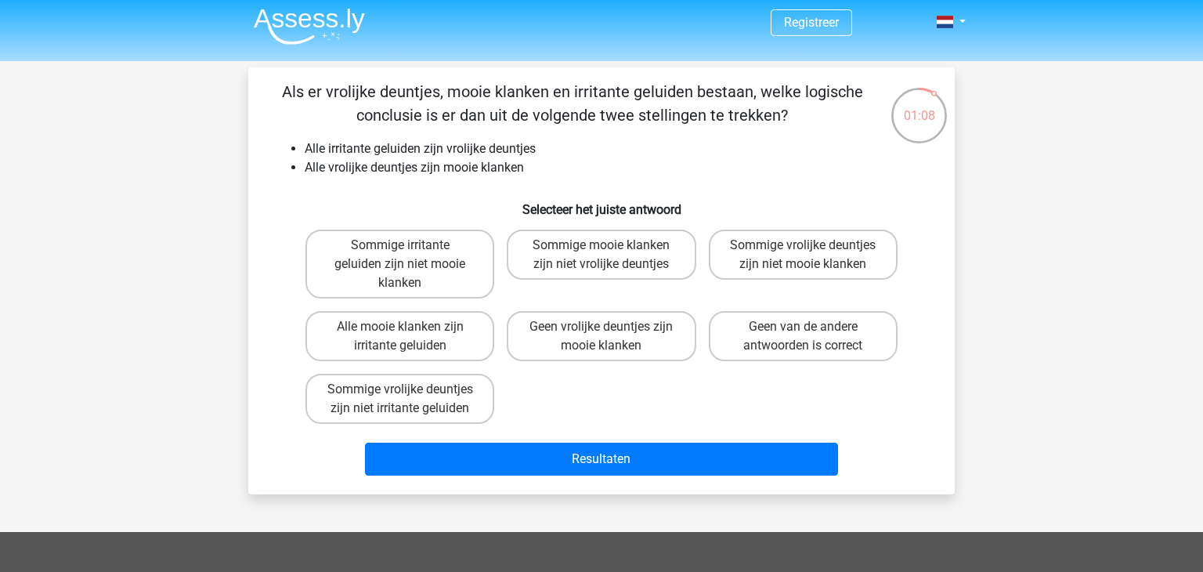
scroll to position [3, 0]
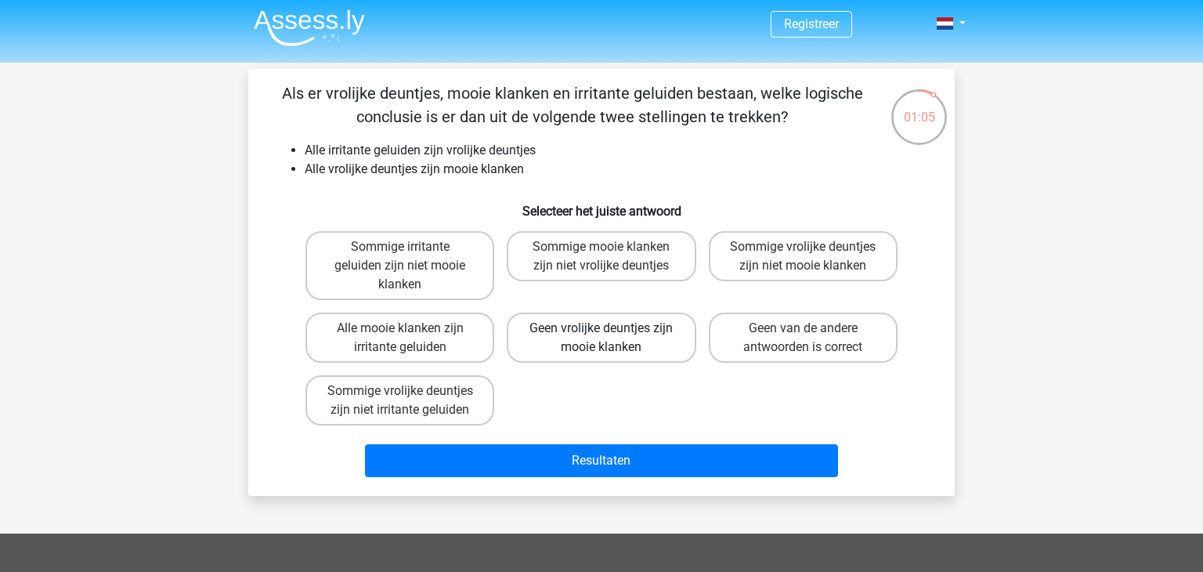
click at [602, 348] on label "Geen vrolijke deuntjes zijn mooie klanken" at bounding box center [601, 338] width 189 height 50
click at [602, 338] on input "Geen vrolijke deuntjes zijn mooie klanken" at bounding box center [607, 333] width 10 height 10
radio input "true"
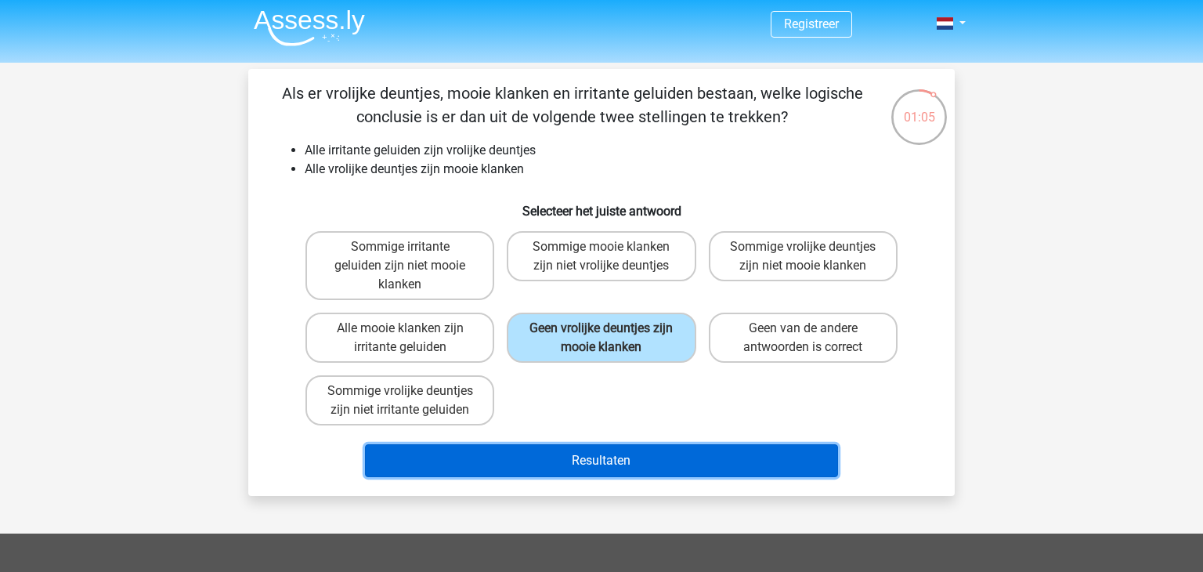
click at [629, 457] on button "Resultaten" at bounding box center [602, 460] width 474 height 33
